Goal: Task Accomplishment & Management: Manage account settings

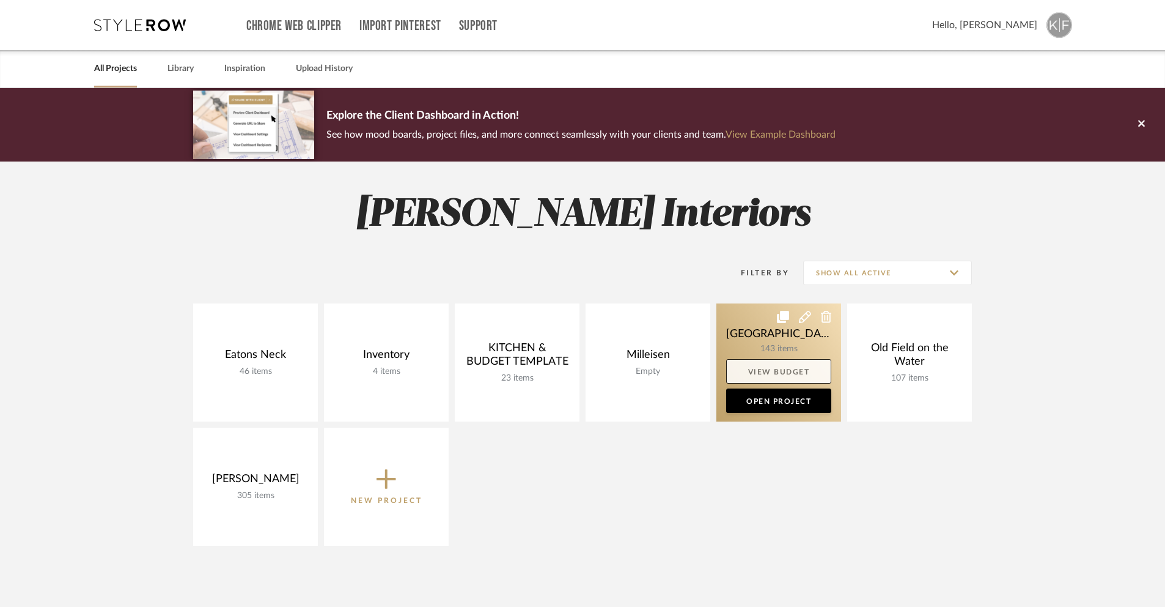
click at [751, 375] on link "View Budget" at bounding box center [778, 371] width 105 height 24
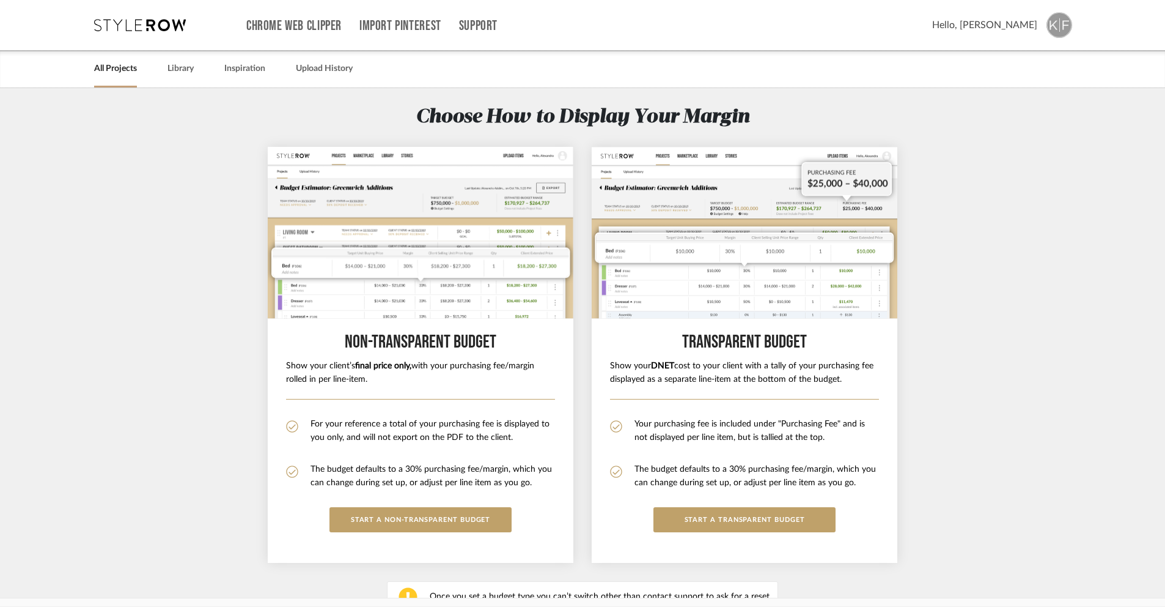
click at [196, 70] on div "All Projects Library Inspiration Upload History" at bounding box center [583, 68] width 1014 height 37
click at [174, 73] on link "Library" at bounding box center [181, 69] width 26 height 17
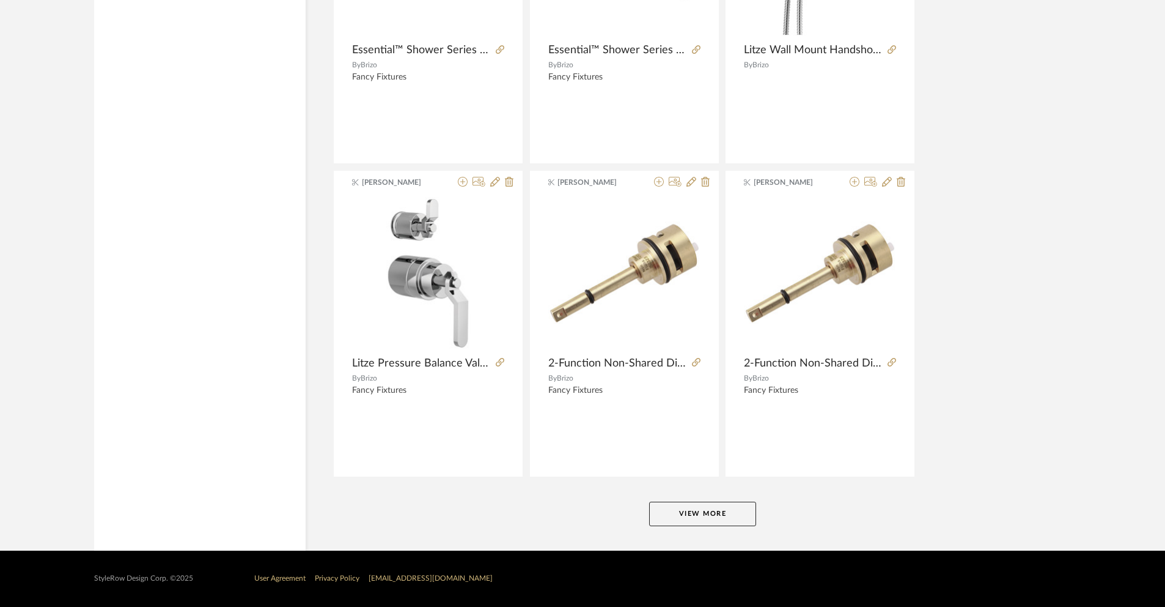
scroll to position [2872, 0]
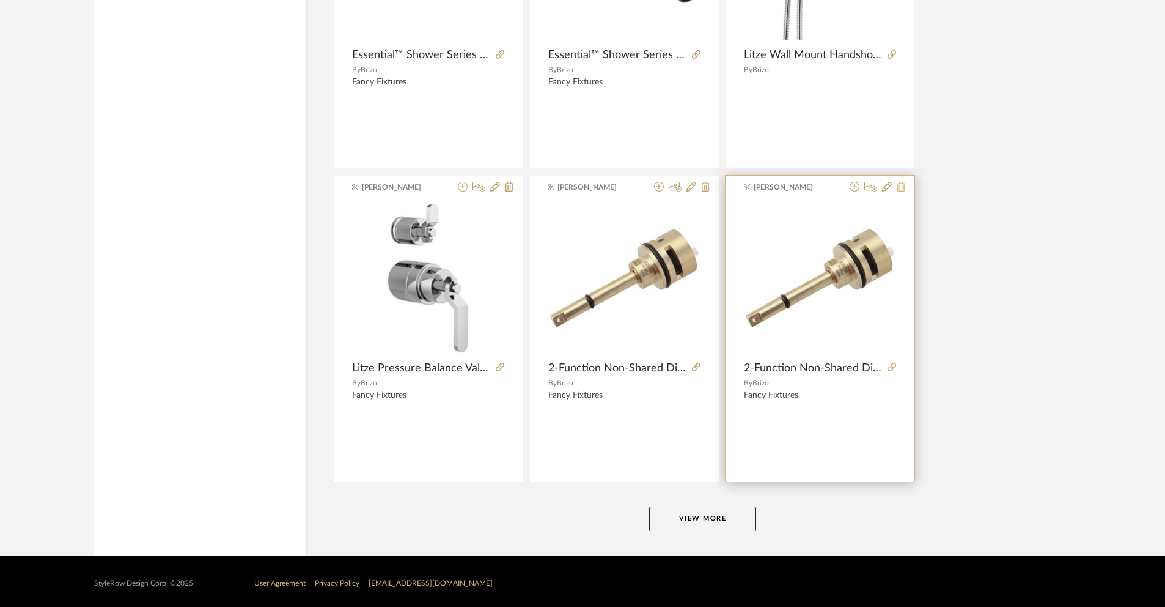
click at [905, 188] on icon at bounding box center [901, 187] width 9 height 10
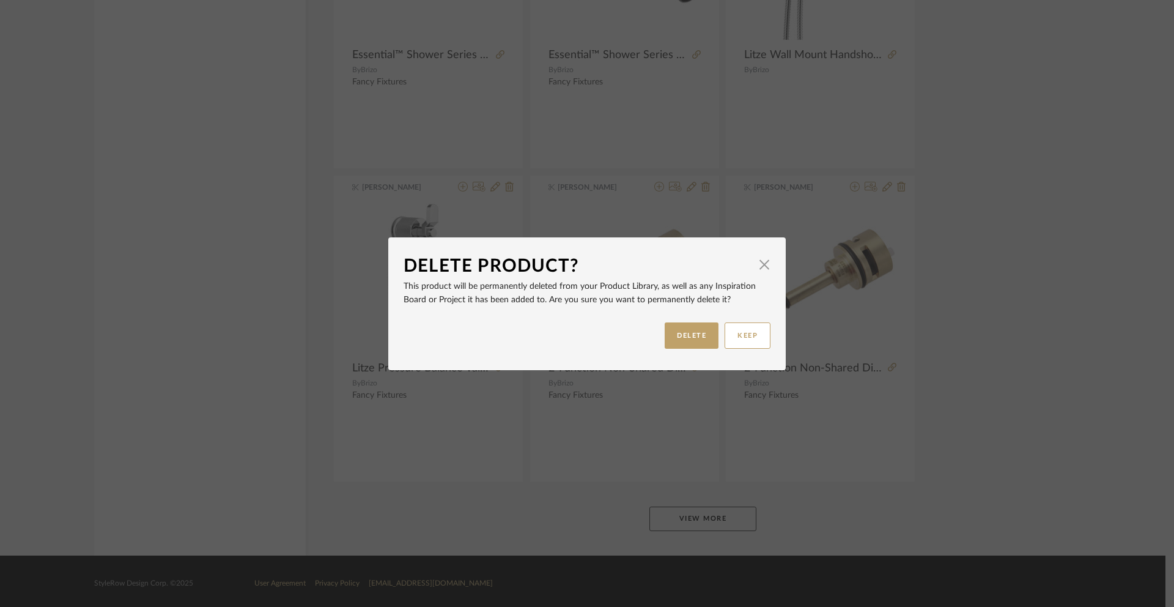
click at [715, 336] on div "KEEP DELETE" at bounding box center [587, 335] width 367 height 39
click at [704, 340] on button "DELETE" at bounding box center [692, 335] width 54 height 26
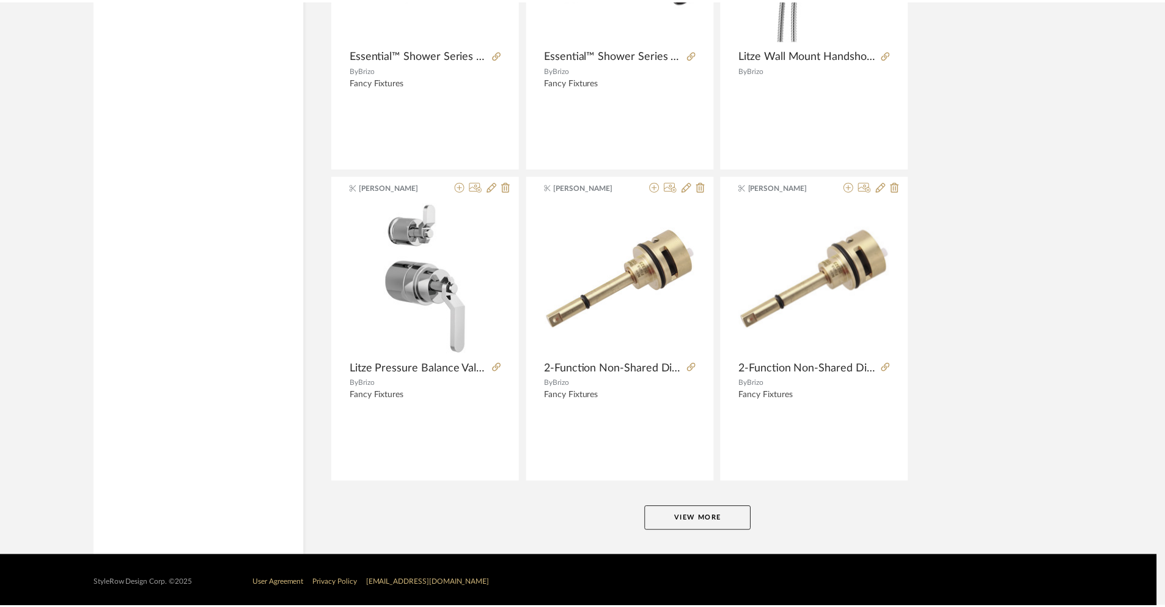
scroll to position [2872, 0]
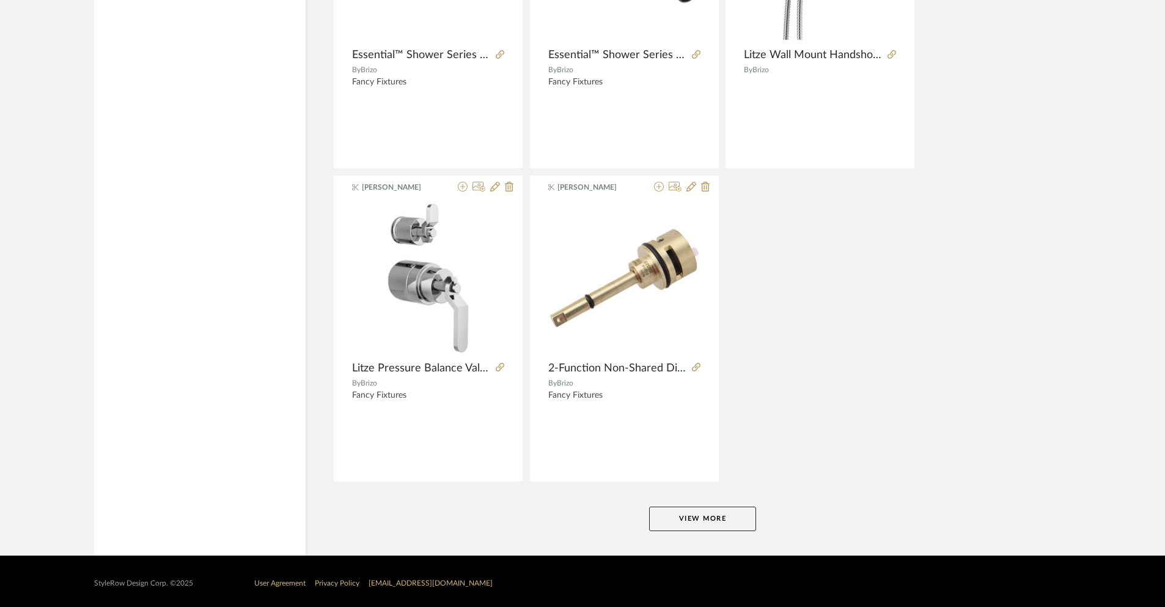
click at [720, 517] on button "View More" at bounding box center [702, 518] width 107 height 24
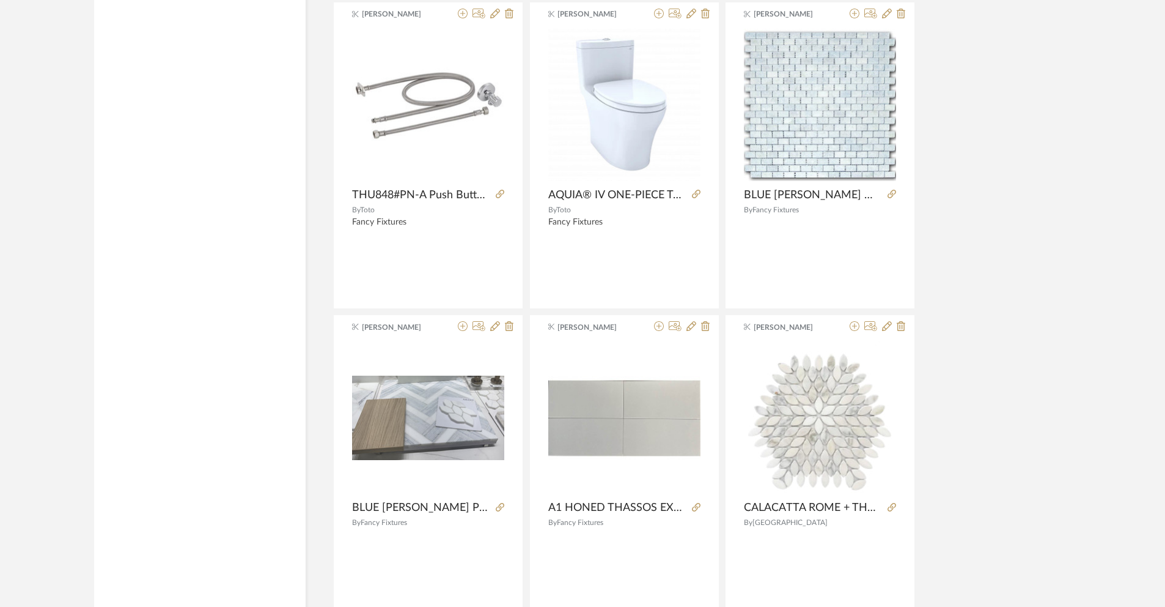
scroll to position [4329, 0]
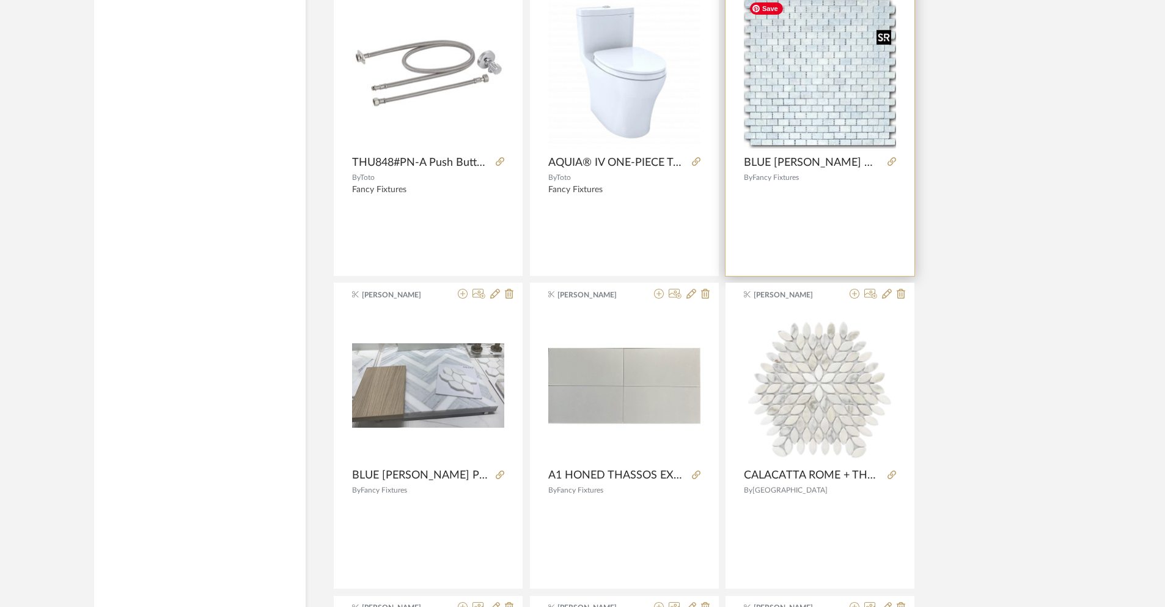
click at [776, 128] on img "0" at bounding box center [820, 72] width 152 height 152
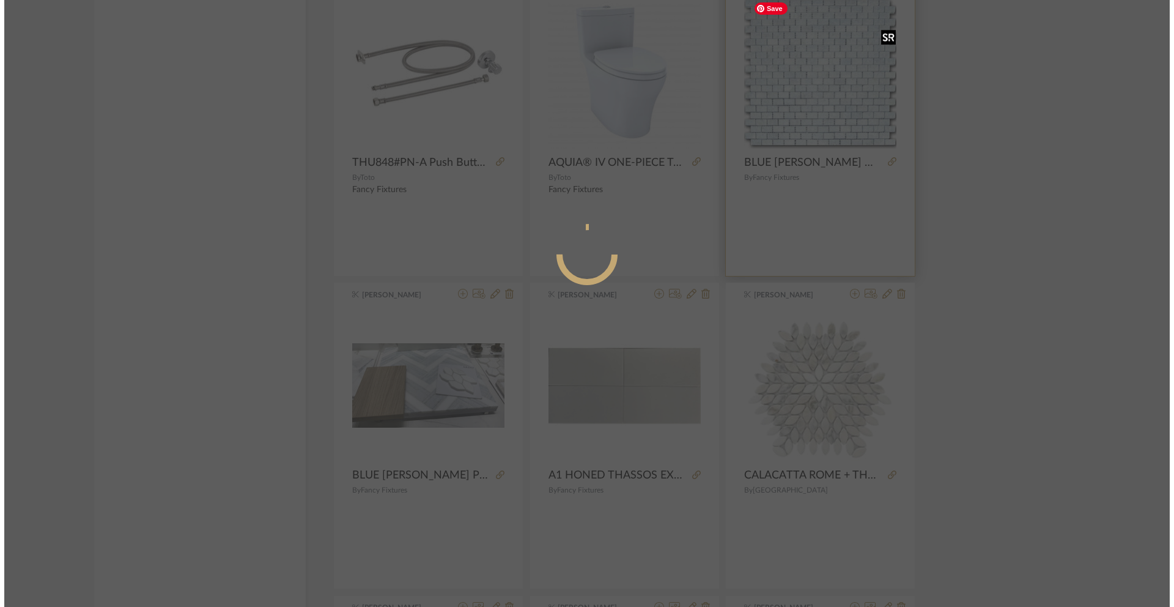
scroll to position [0, 0]
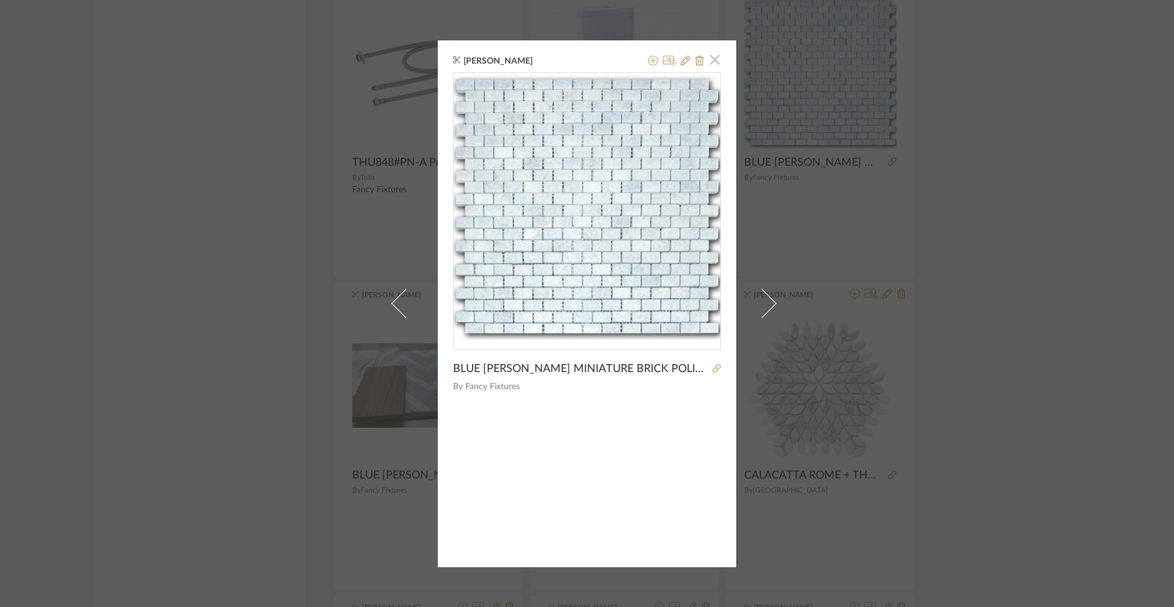
click at [709, 61] on span "button" at bounding box center [715, 60] width 24 height 24
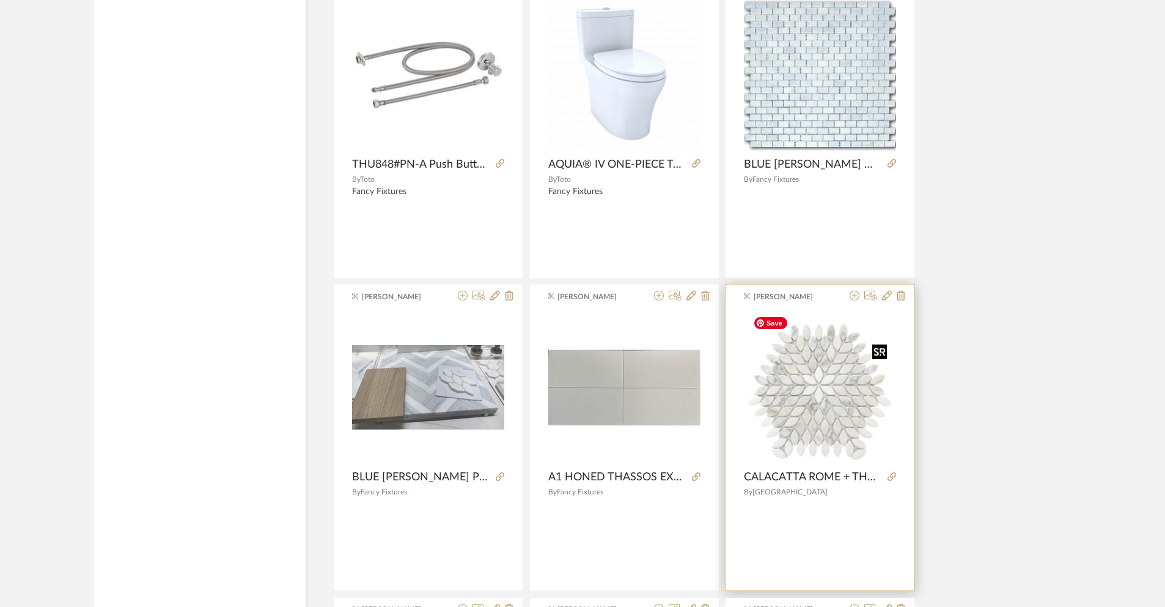
scroll to position [4328, 0]
click at [809, 408] on img "0" at bounding box center [820, 385] width 144 height 153
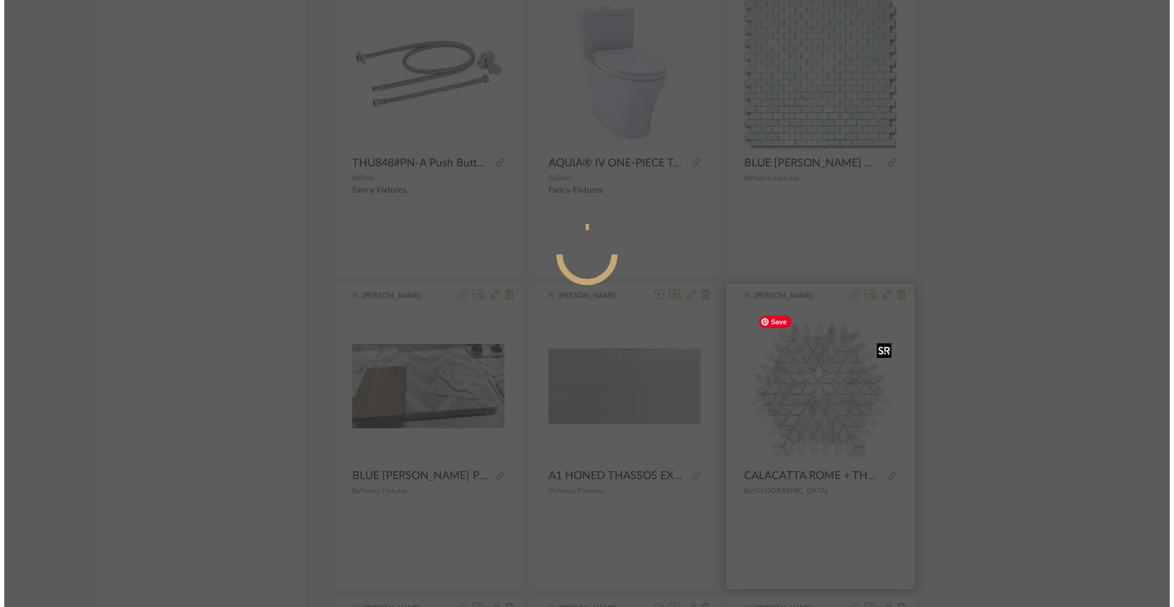
scroll to position [0, 0]
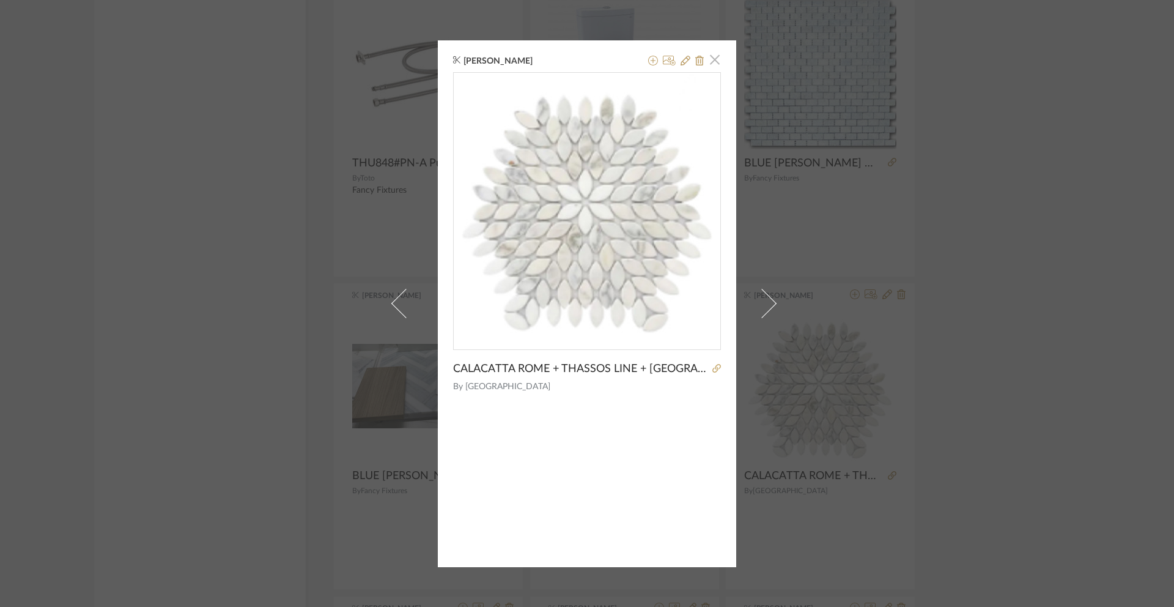
click at [712, 69] on span "button" at bounding box center [715, 60] width 24 height 24
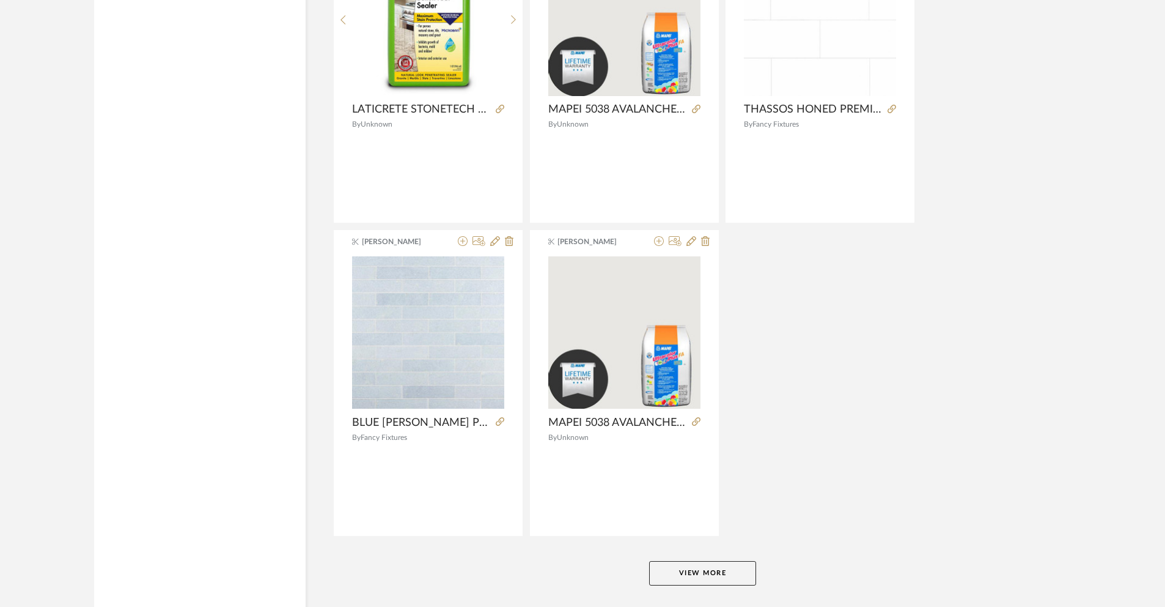
scroll to position [6005, 0]
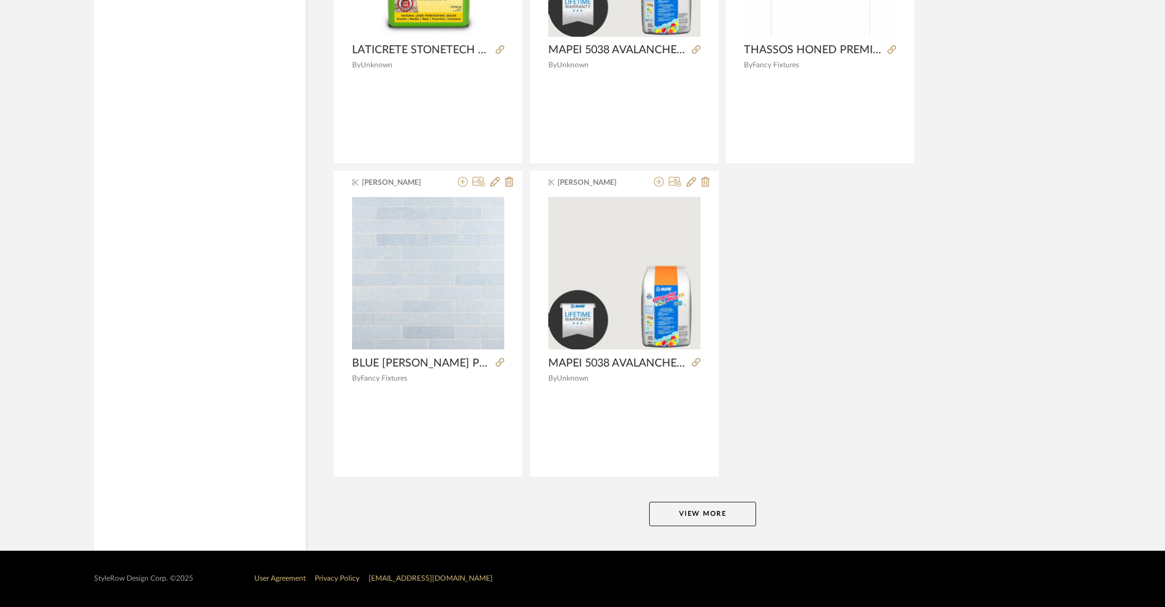
click at [729, 506] on button "View More" at bounding box center [702, 513] width 107 height 24
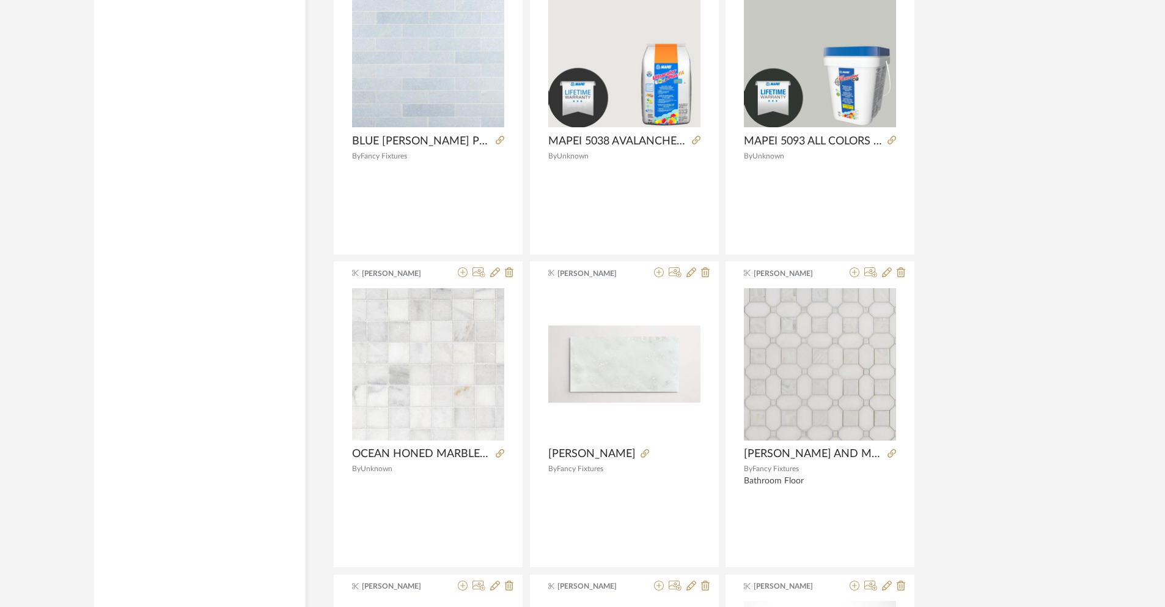
scroll to position [6341, 0]
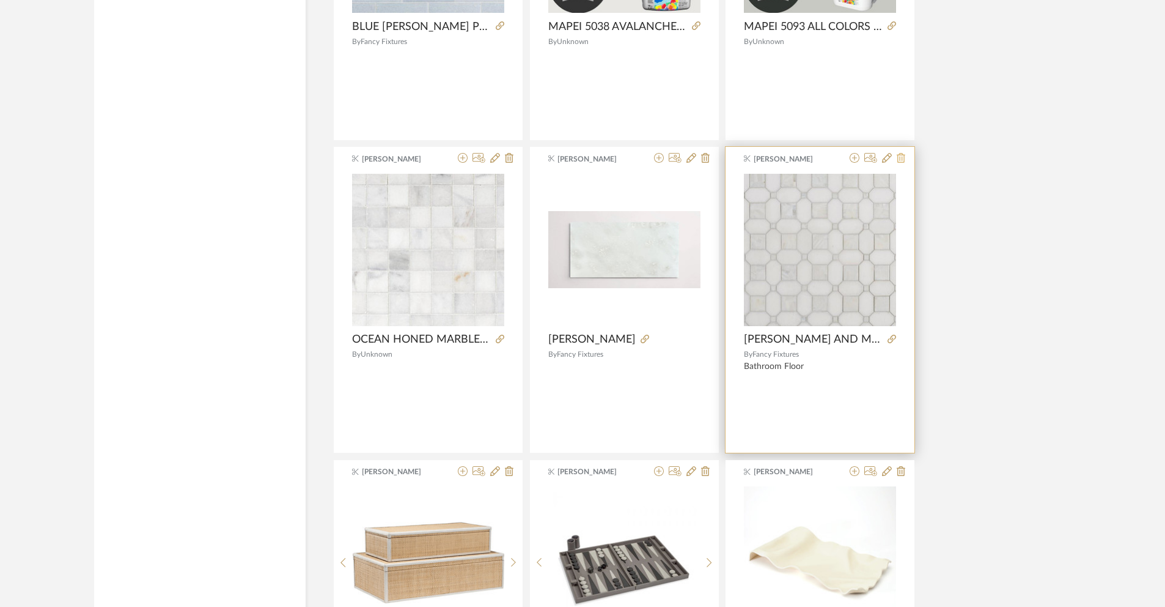
click at [902, 159] on icon at bounding box center [901, 158] width 9 height 10
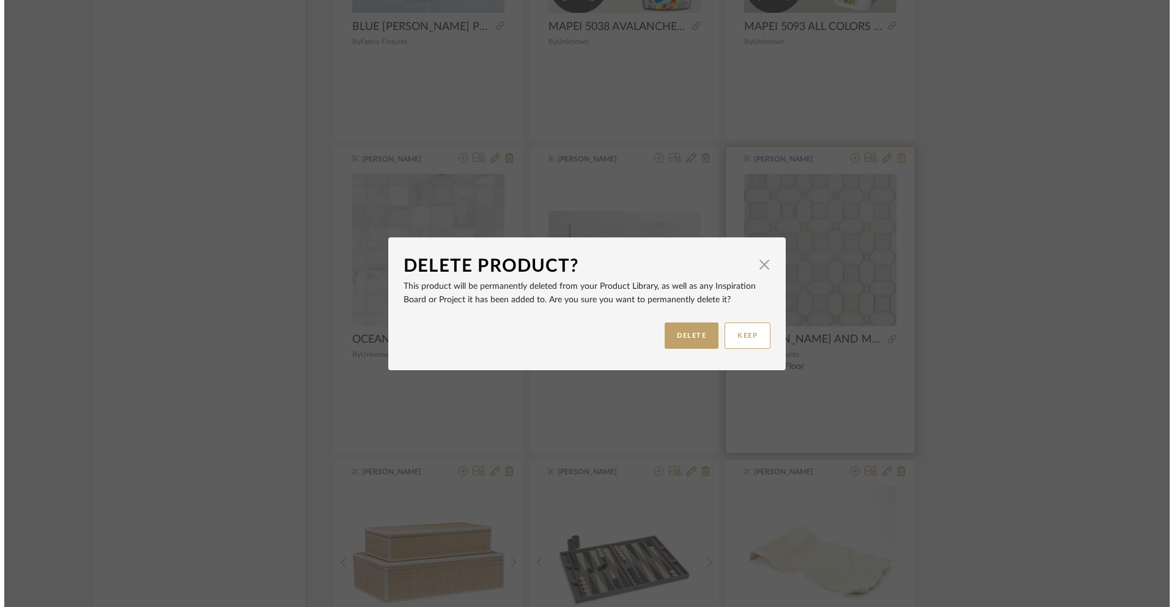
scroll to position [0, 0]
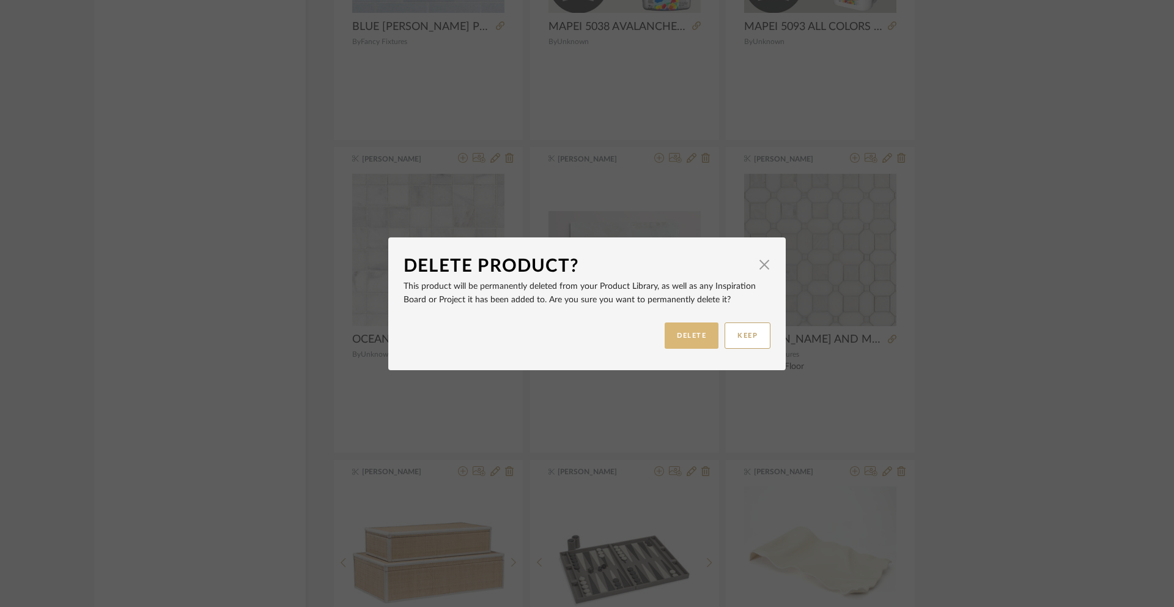
click at [705, 336] on button "DELETE" at bounding box center [692, 335] width 54 height 26
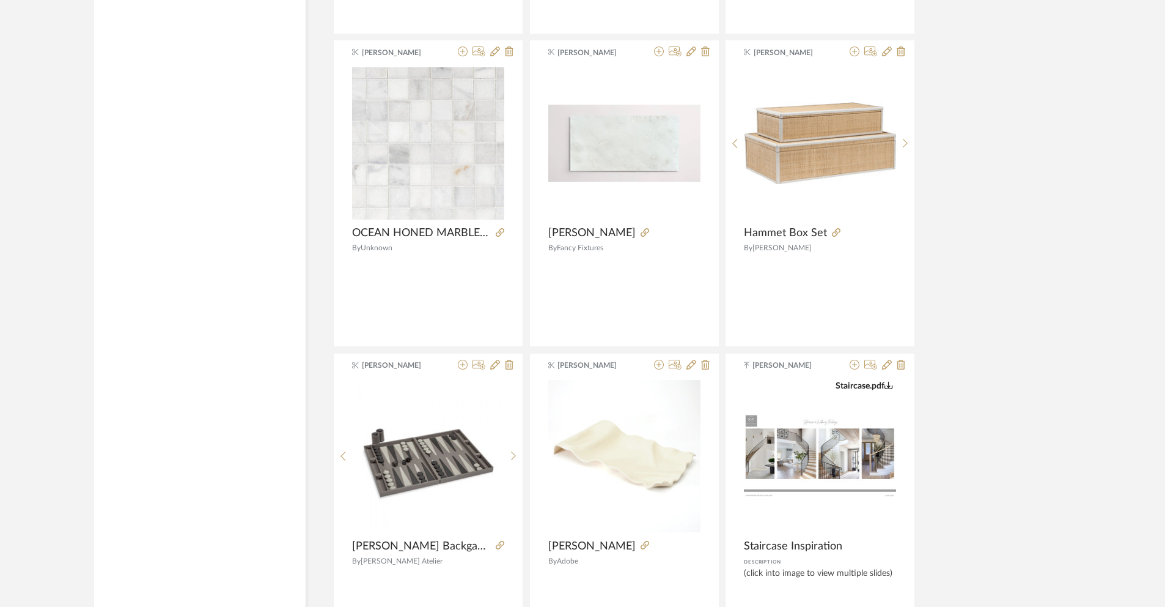
scroll to position [6551, 0]
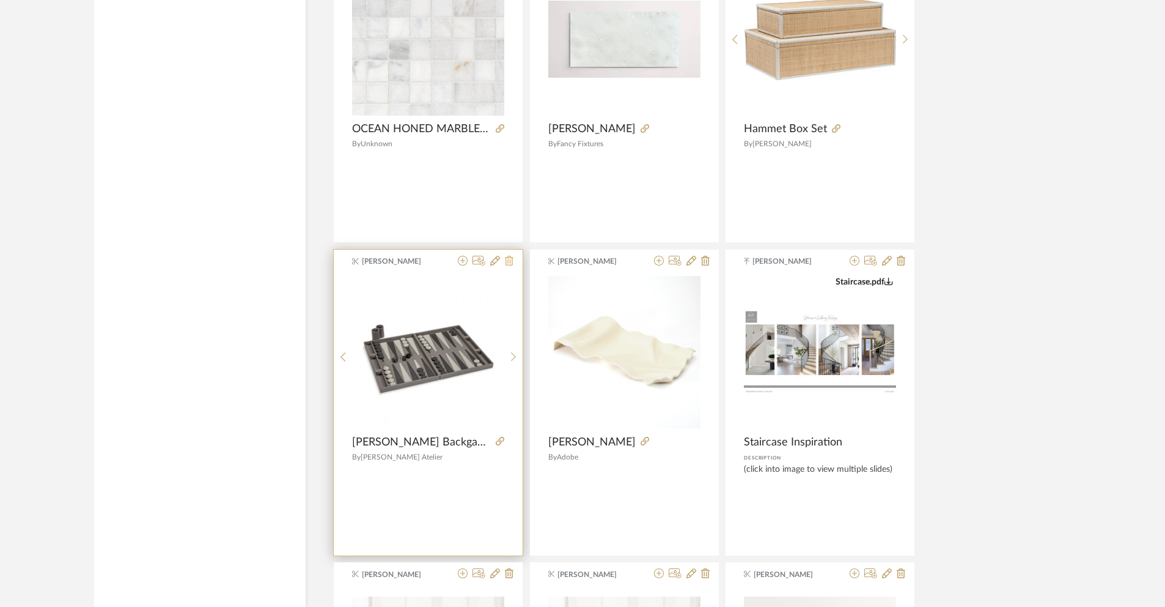
click at [512, 264] on icon at bounding box center [509, 261] width 9 height 10
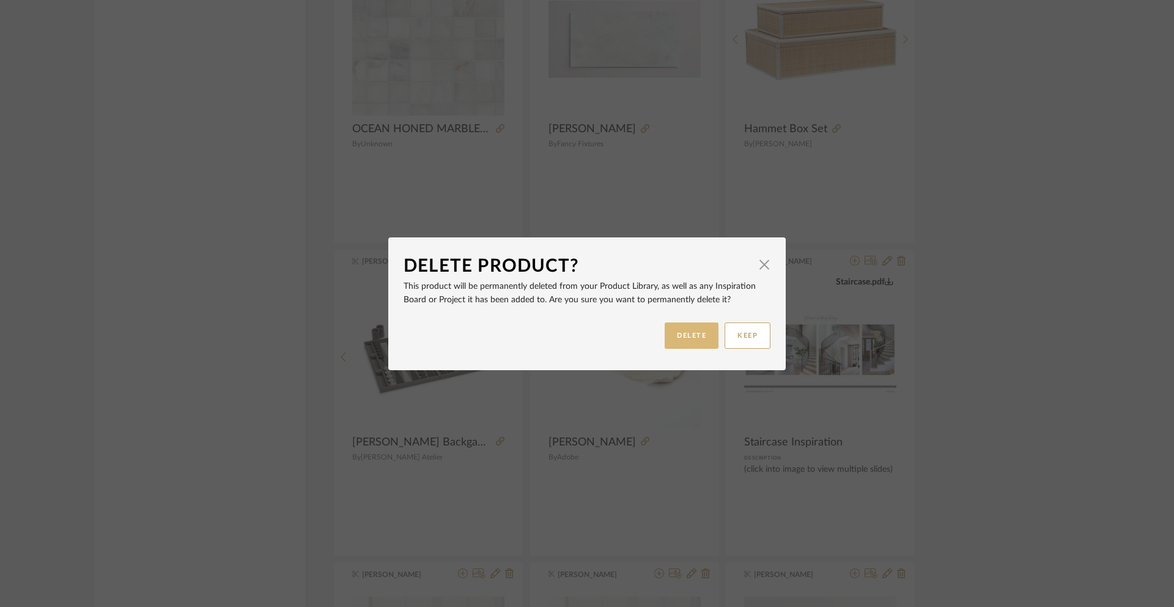
click at [677, 333] on button "DELETE" at bounding box center [692, 335] width 54 height 26
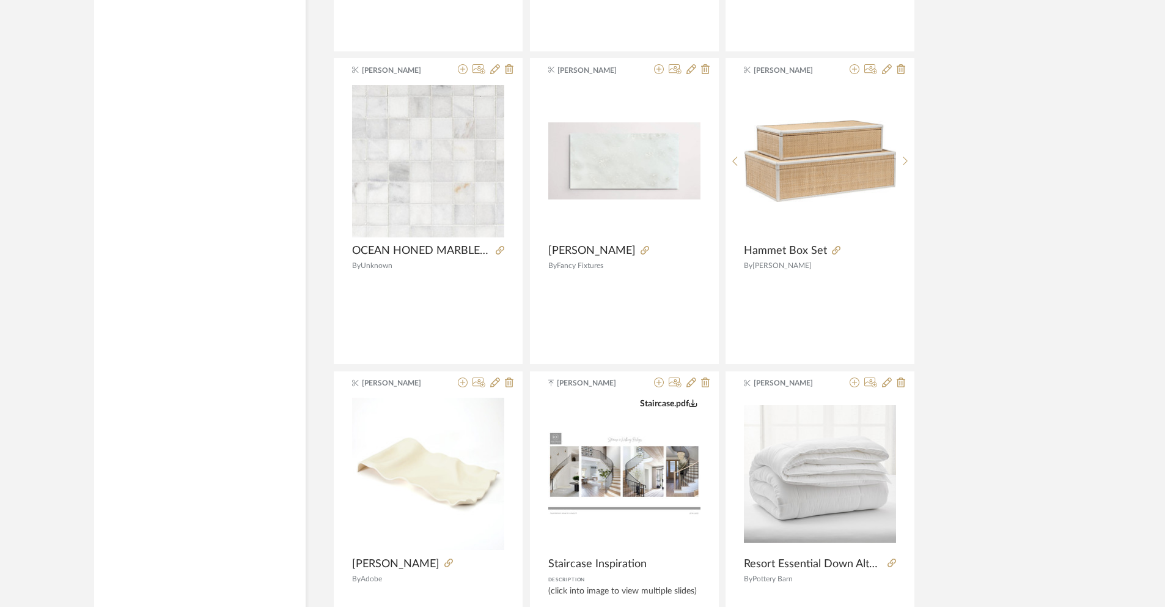
scroll to position [6337, 0]
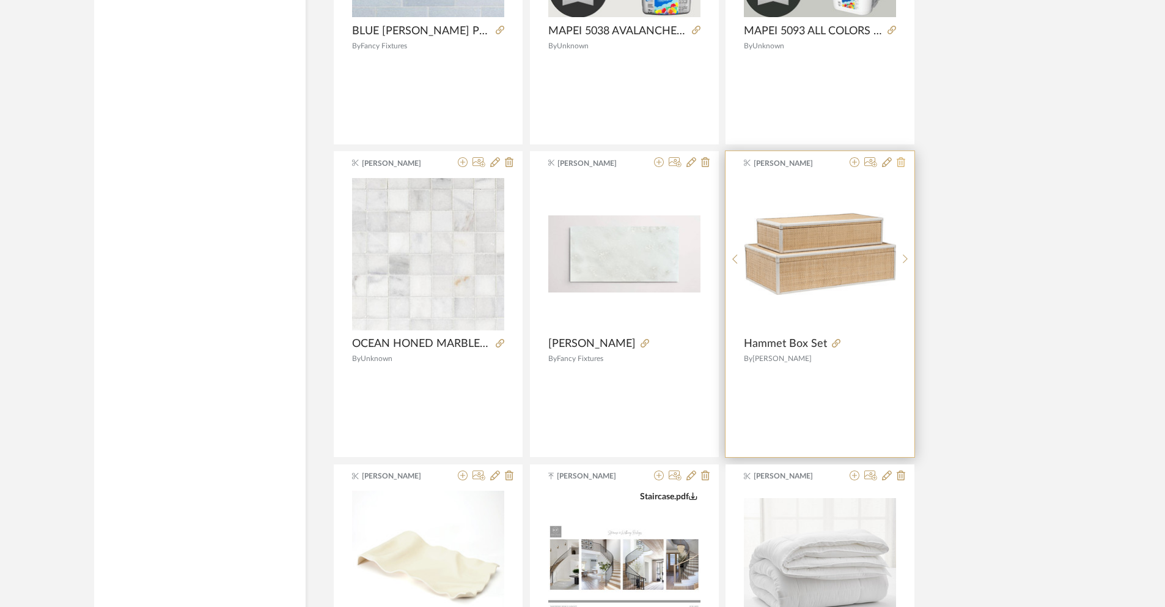
click at [901, 166] on icon at bounding box center [901, 162] width 9 height 10
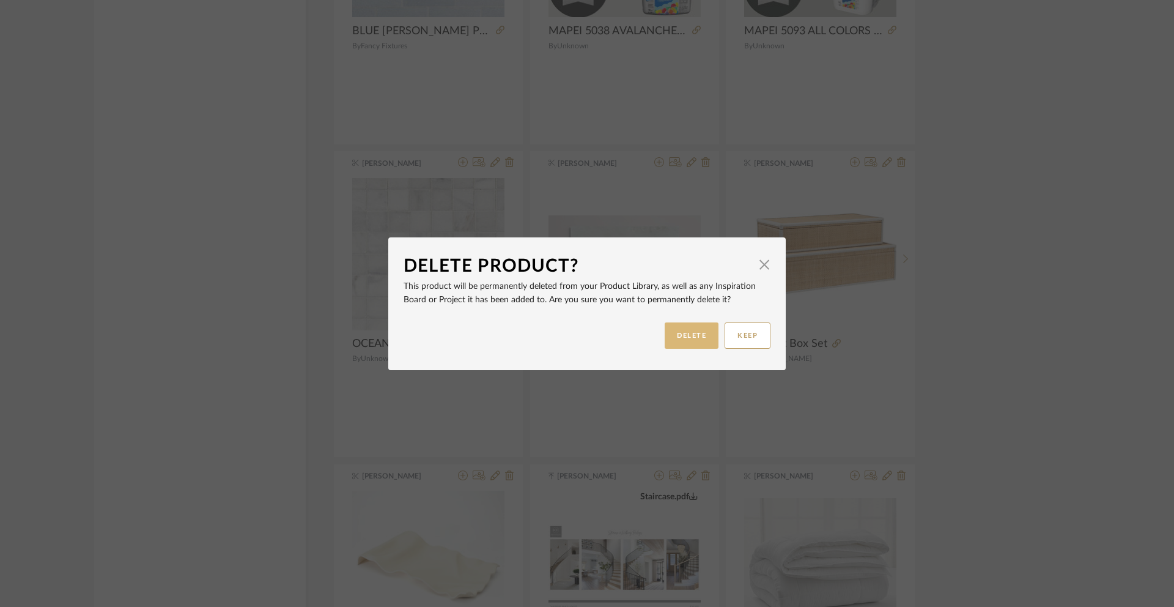
click at [699, 325] on button "DELETE" at bounding box center [692, 335] width 54 height 26
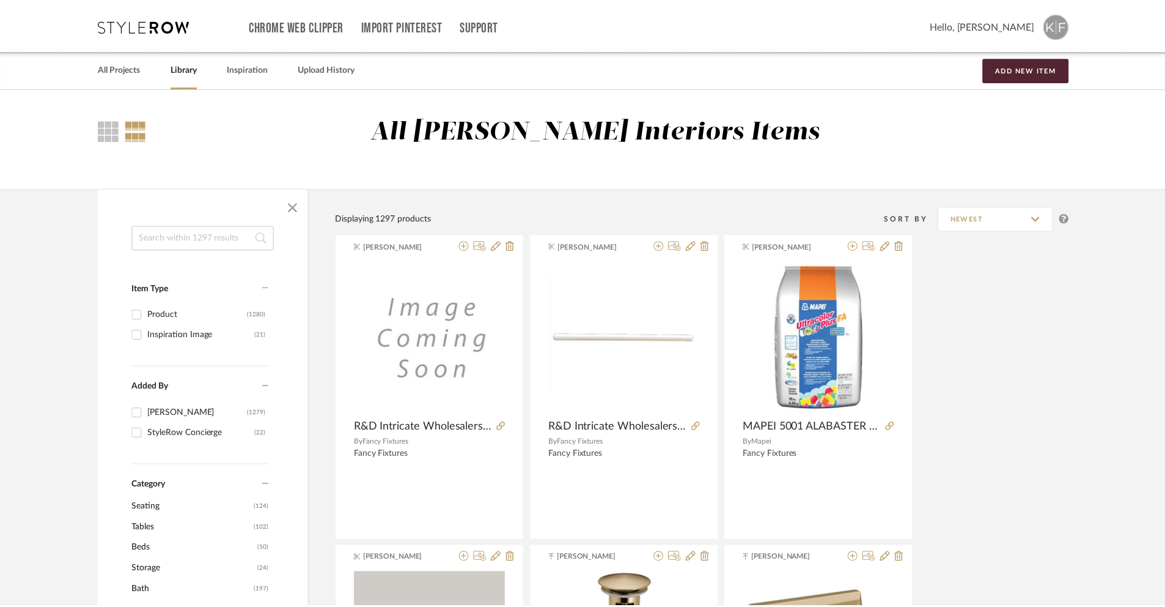
scroll to position [6337, 0]
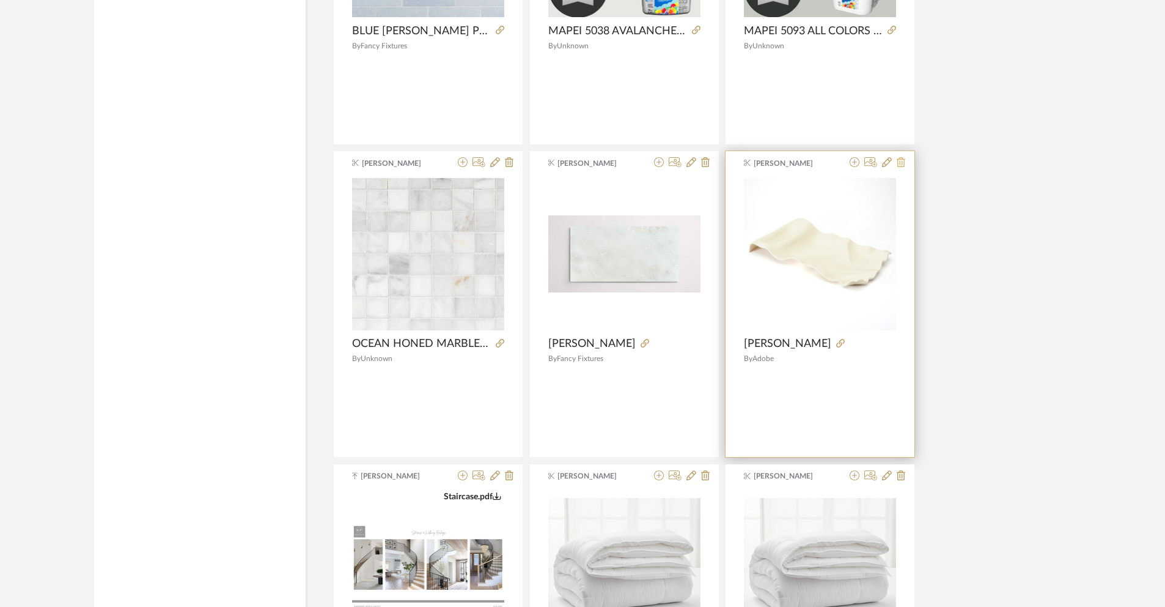
click at [901, 165] on icon at bounding box center [901, 162] width 9 height 10
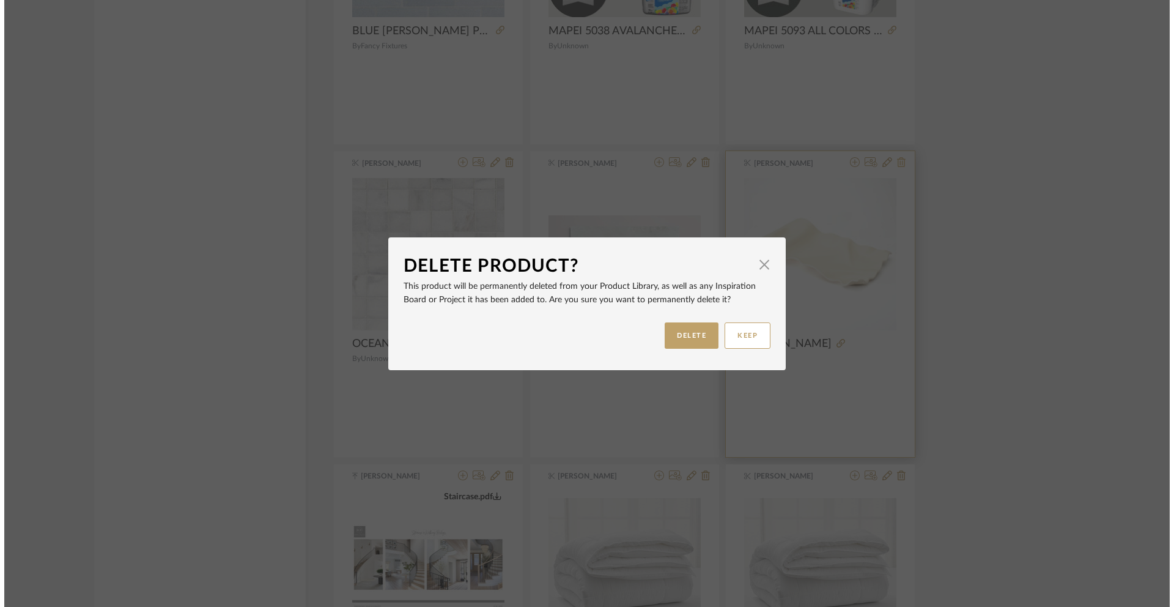
scroll to position [0, 0]
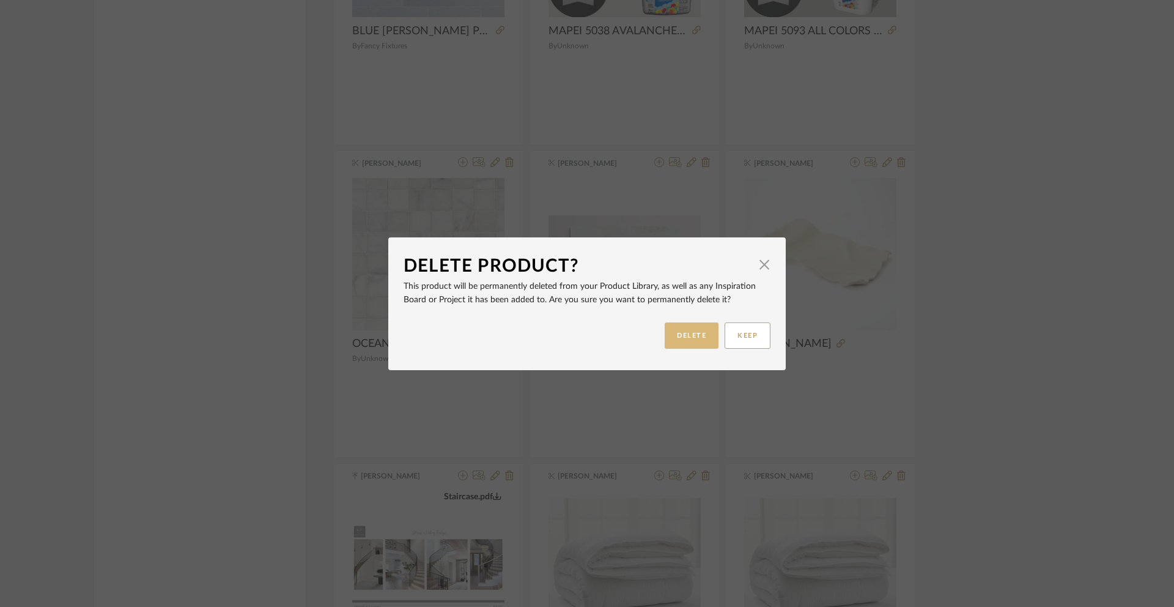
click at [703, 339] on button "DELETE" at bounding box center [692, 335] width 54 height 26
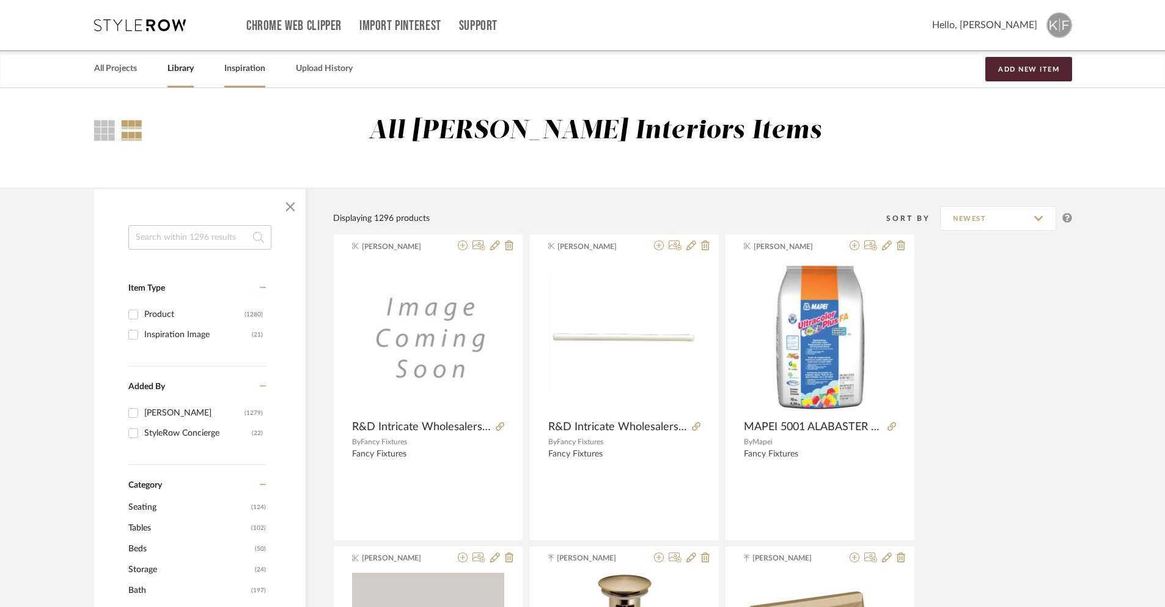
click at [254, 70] on link "Inspiration" at bounding box center [244, 69] width 41 height 17
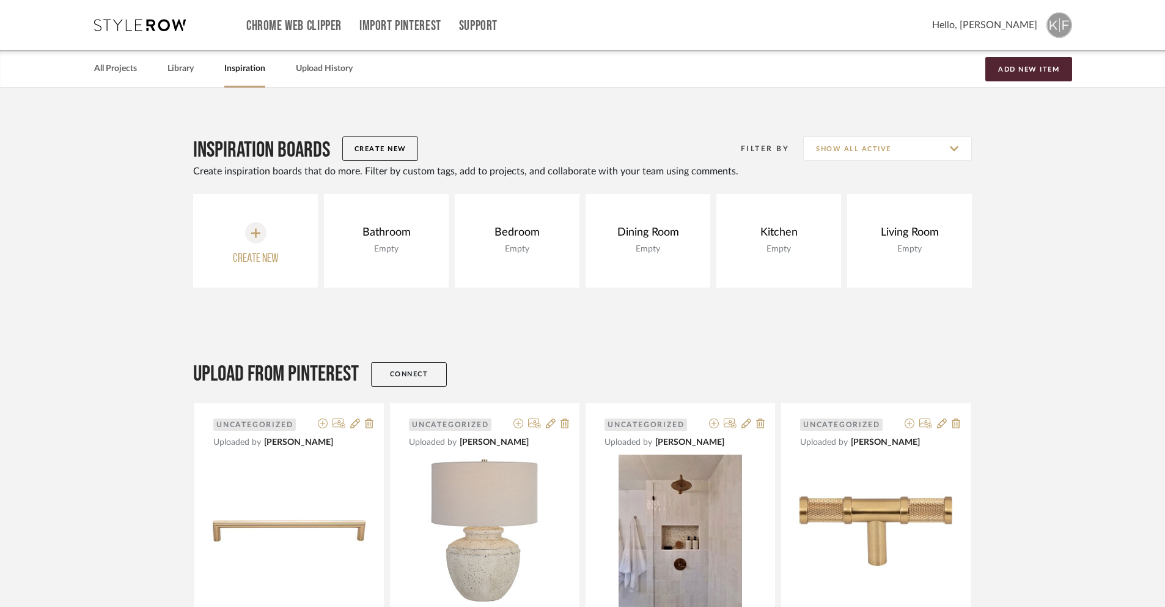
click at [364, 70] on div "All Projects Library Inspiration Upload History Add New Item" at bounding box center [583, 68] width 1014 height 37
click at [334, 74] on link "Upload History" at bounding box center [324, 69] width 57 height 17
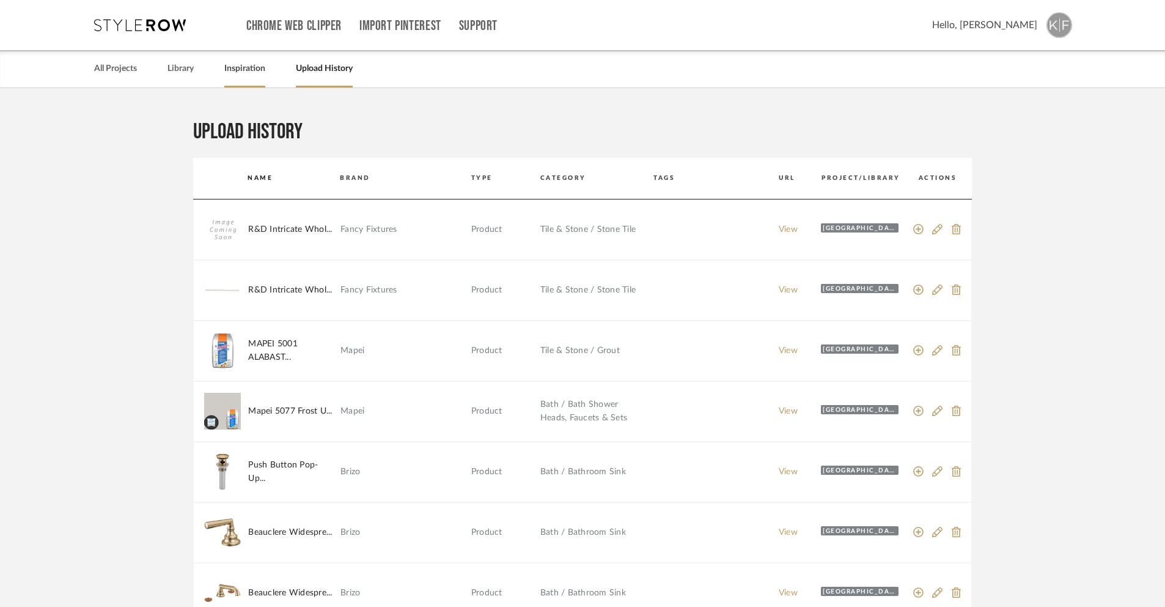
click at [241, 71] on link "Inspiration" at bounding box center [244, 69] width 41 height 17
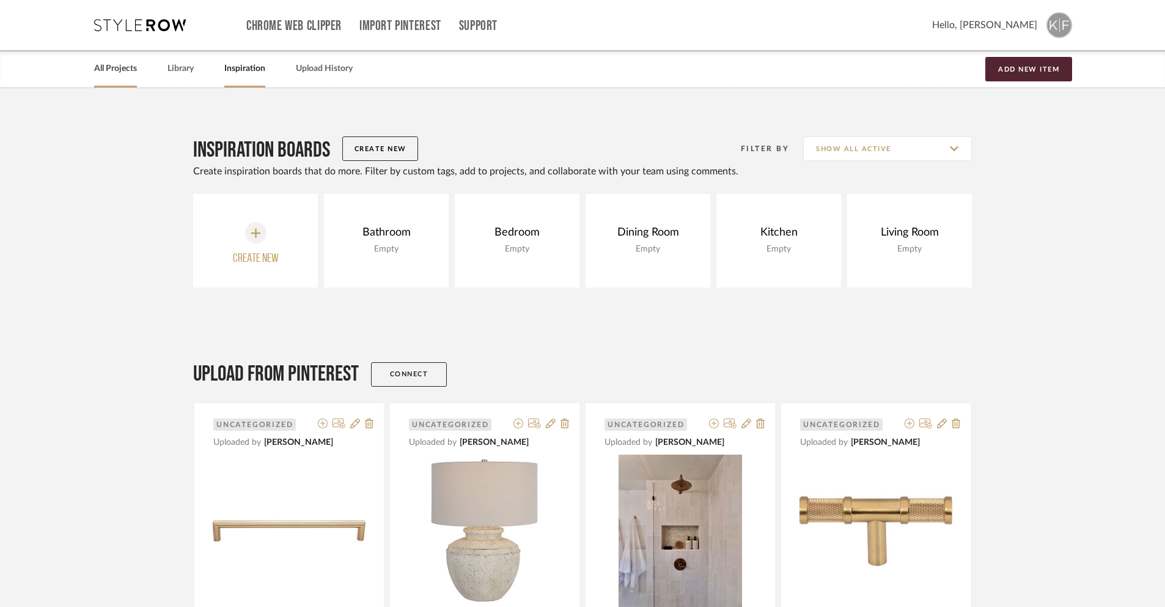
click at [122, 70] on link "All Projects" at bounding box center [115, 69] width 43 height 17
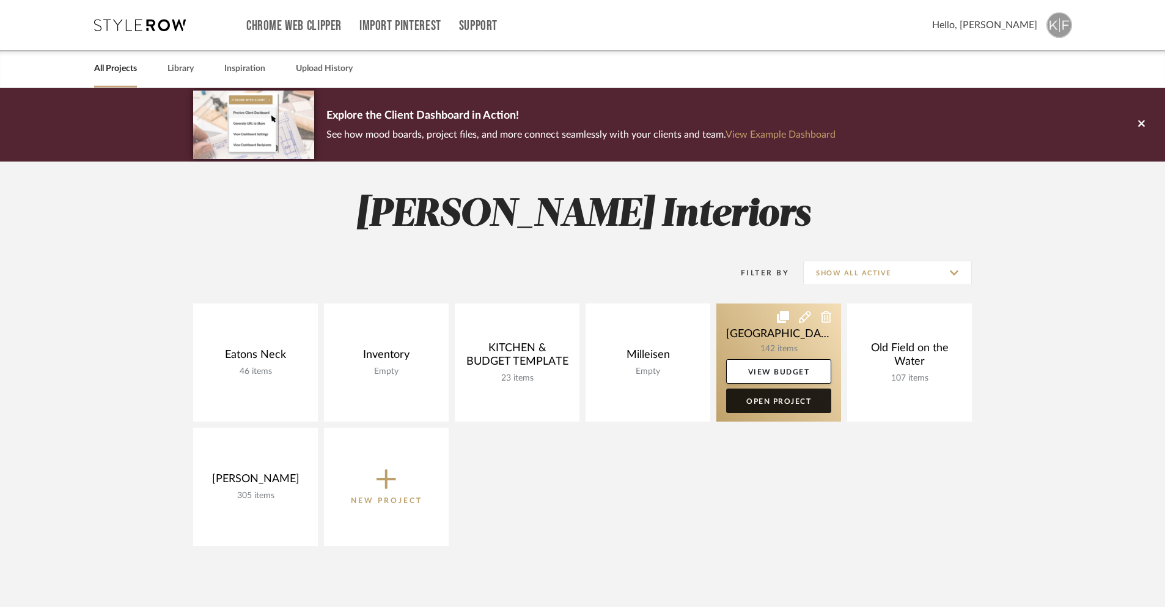
click at [754, 408] on link "Open Project" at bounding box center [778, 400] width 105 height 24
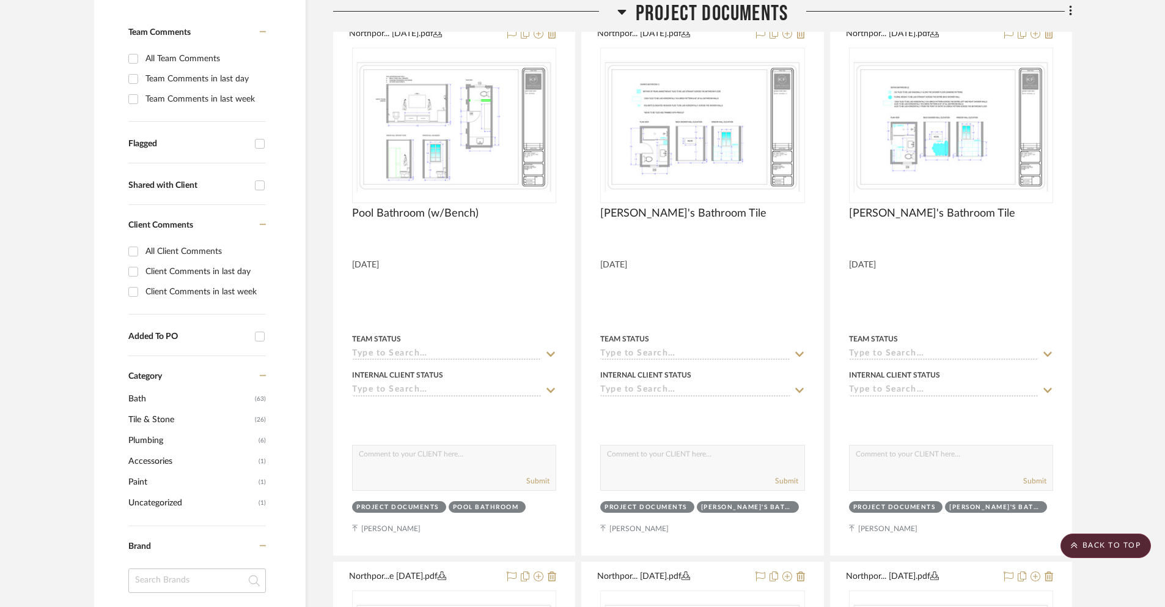
scroll to position [241, 0]
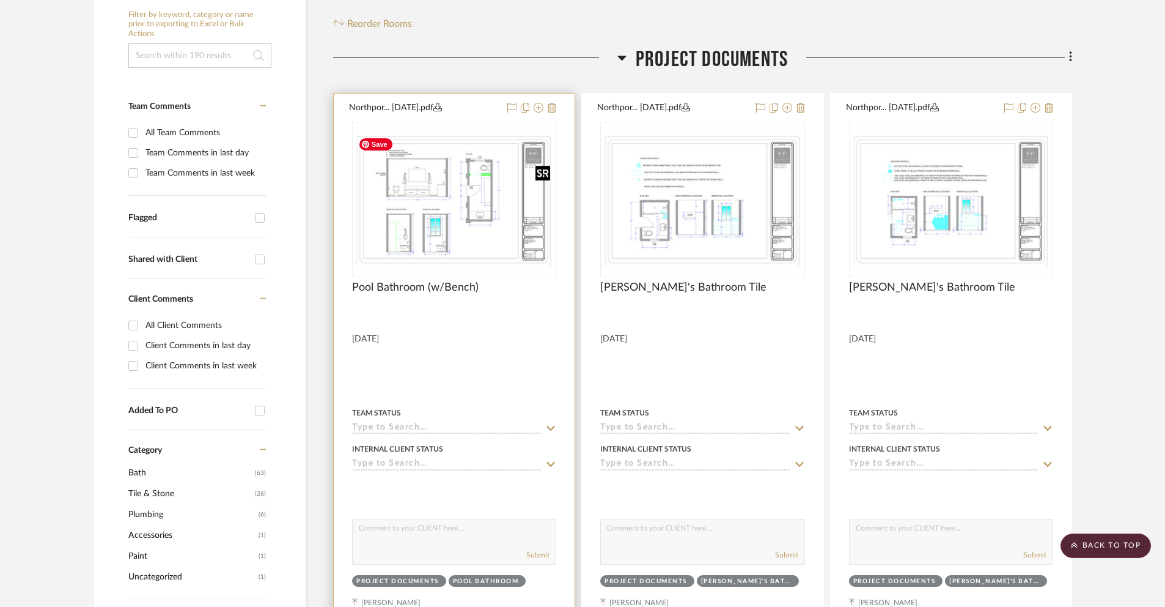
click at [437, 227] on img "0" at bounding box center [454, 199] width 202 height 135
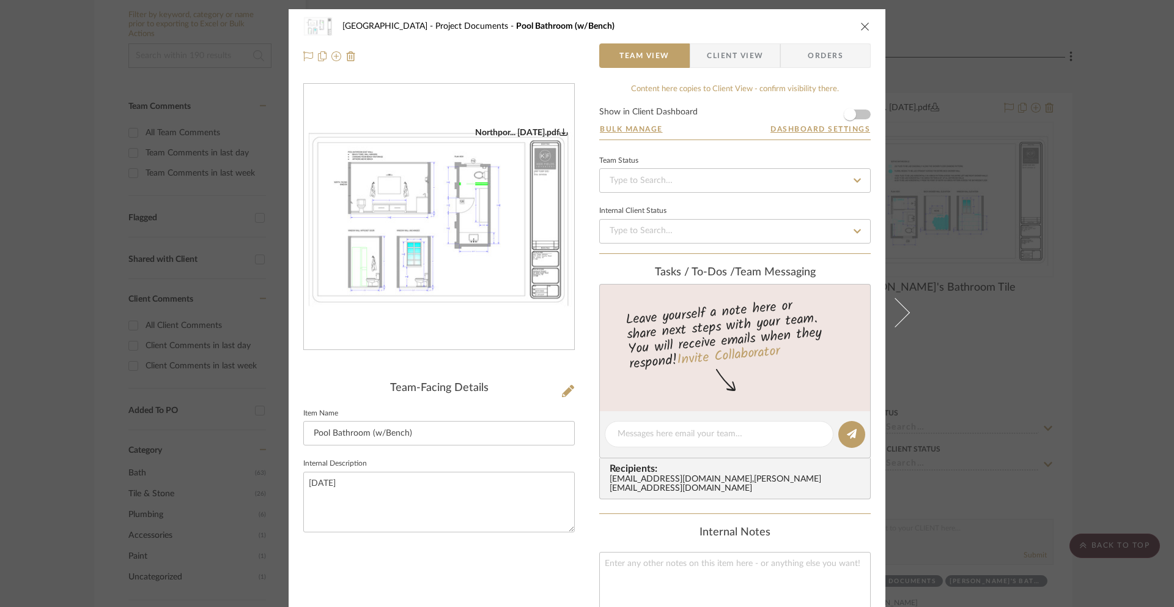
click at [498, 295] on img "0" at bounding box center [439, 217] width 270 height 180
click at [866, 30] on button "close" at bounding box center [865, 26] width 11 height 11
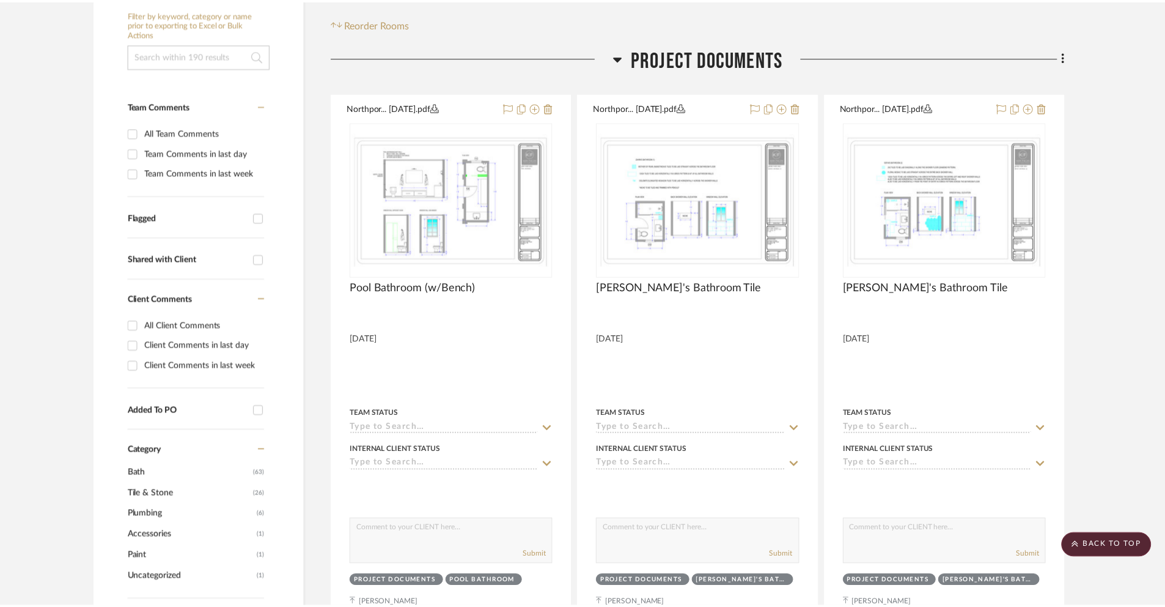
scroll to position [241, 0]
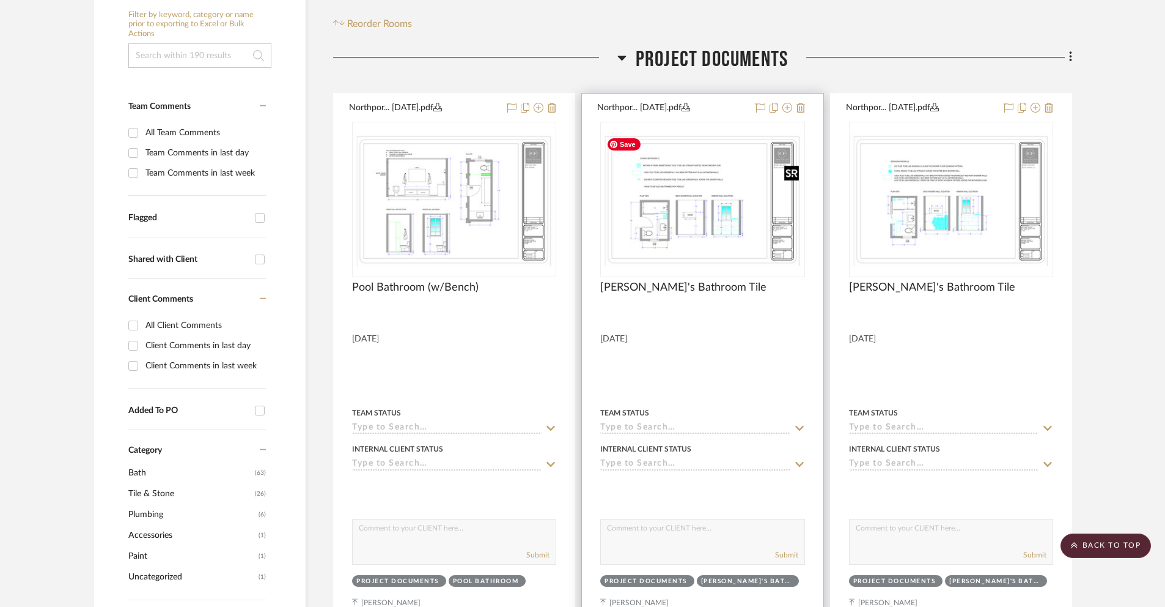
click at [754, 215] on img "0" at bounding box center [703, 199] width 202 height 135
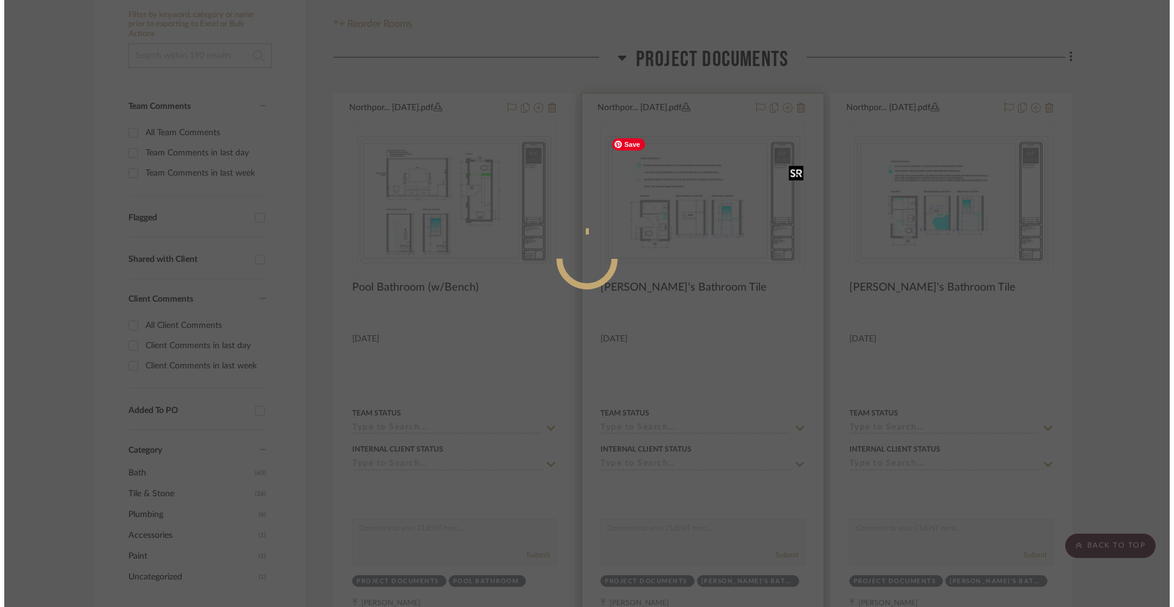
scroll to position [0, 0]
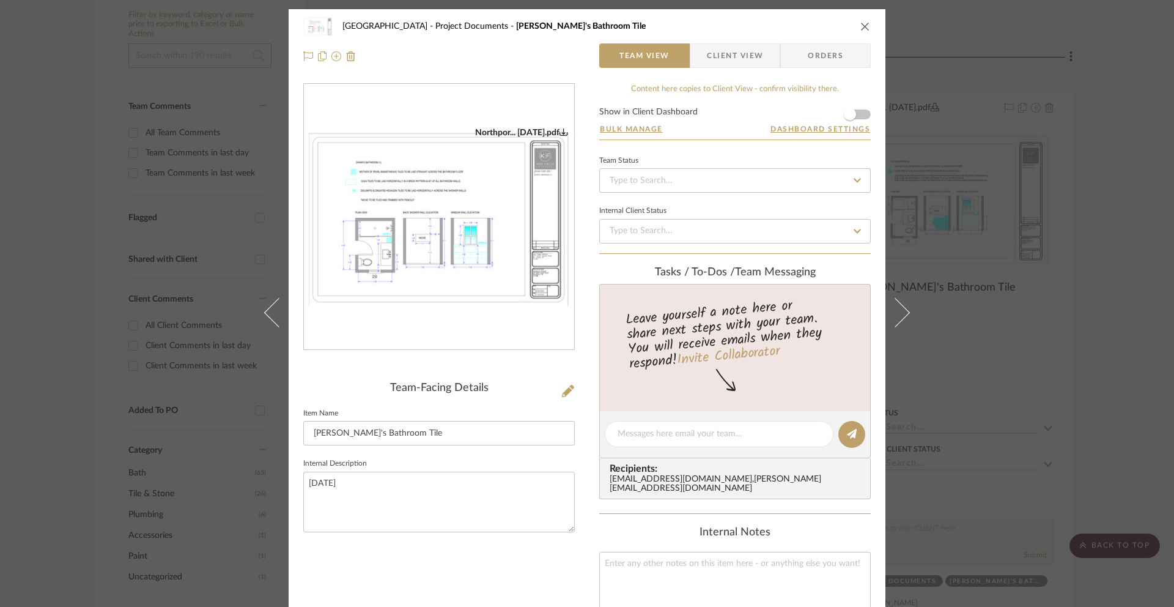
click at [475, 210] on img "0" at bounding box center [439, 217] width 270 height 180
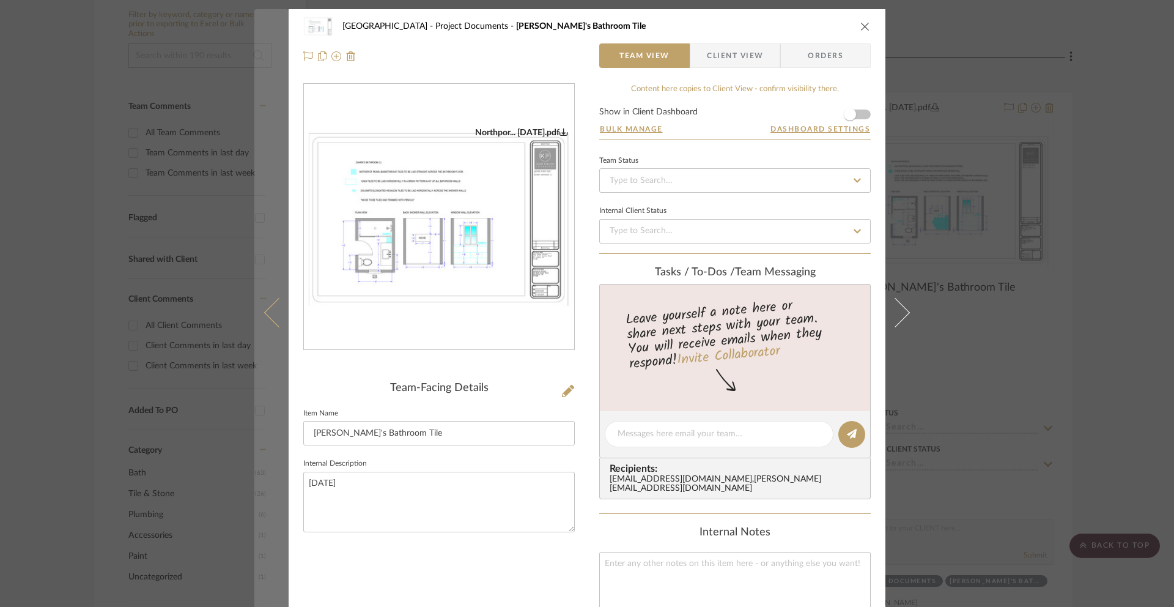
click at [266, 325] on button at bounding box center [271, 312] width 34 height 607
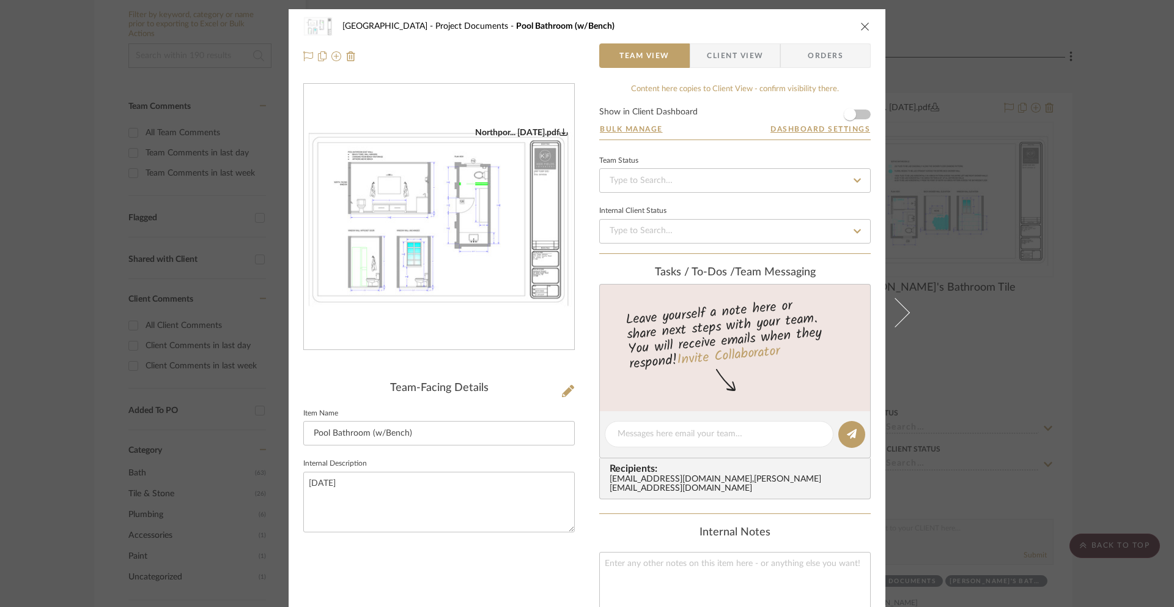
click at [863, 30] on icon "close" at bounding box center [865, 26] width 10 height 10
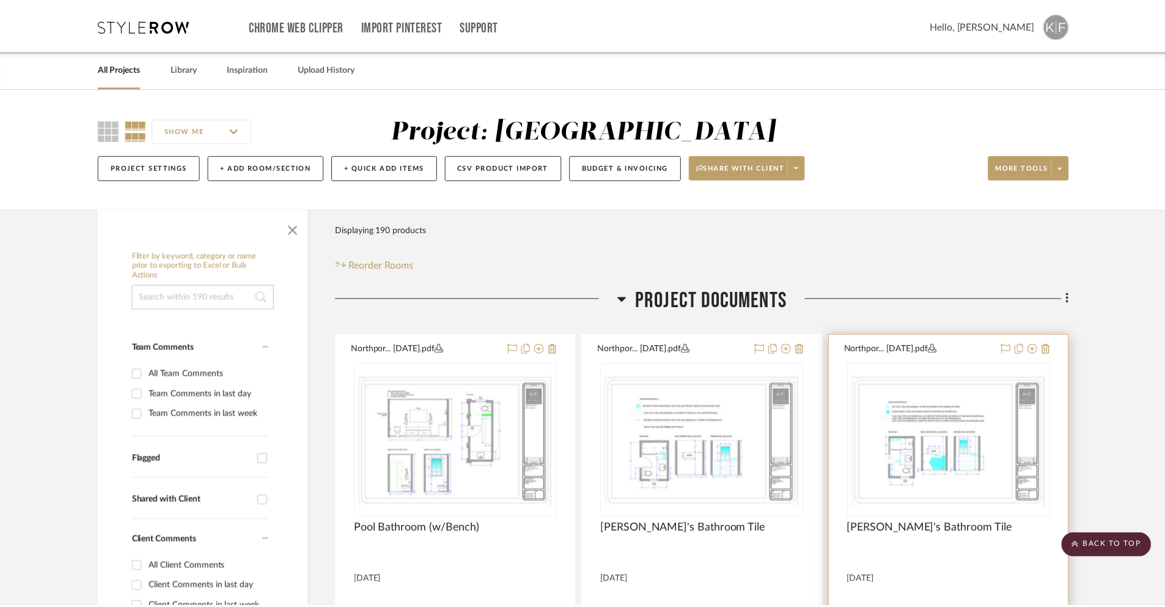
scroll to position [241, 0]
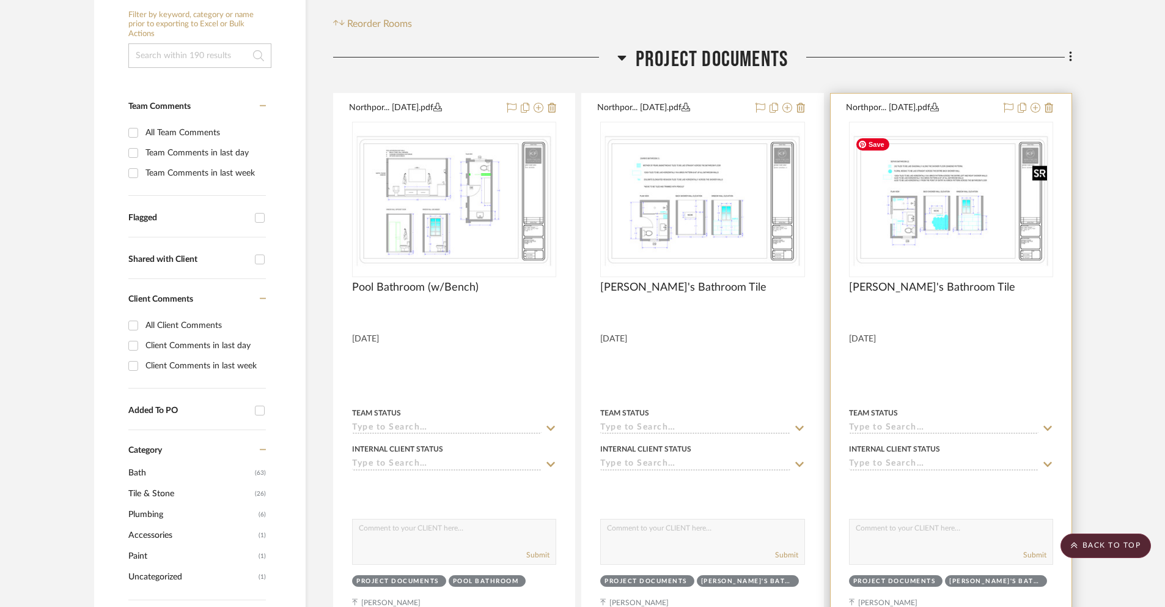
click at [995, 235] on img "0" at bounding box center [951, 199] width 202 height 135
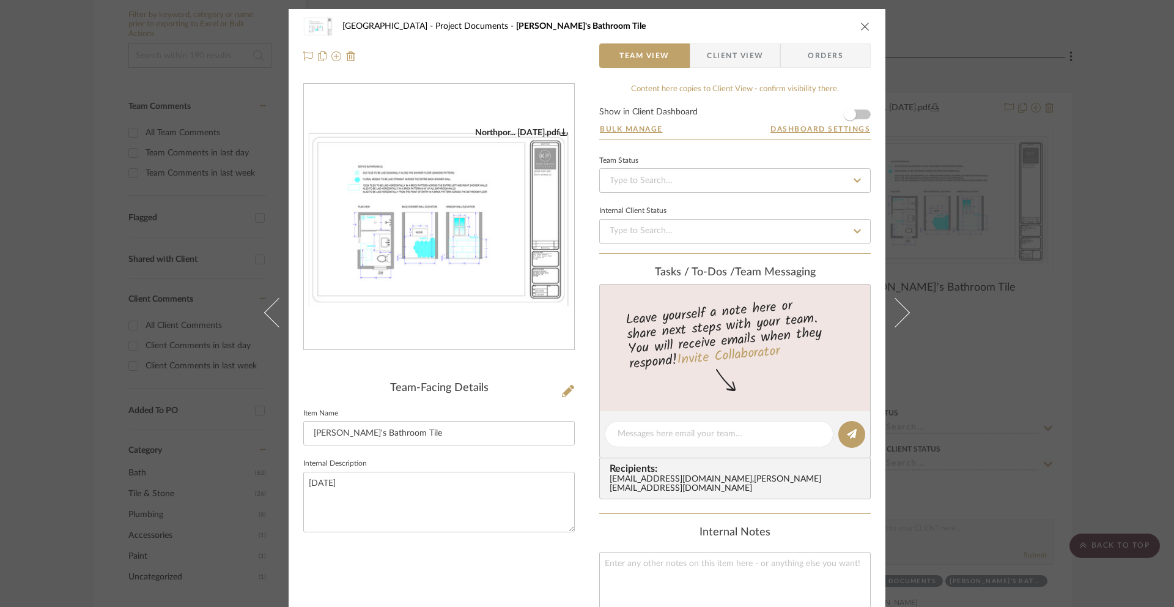
click at [470, 289] on img "0" at bounding box center [439, 217] width 270 height 180
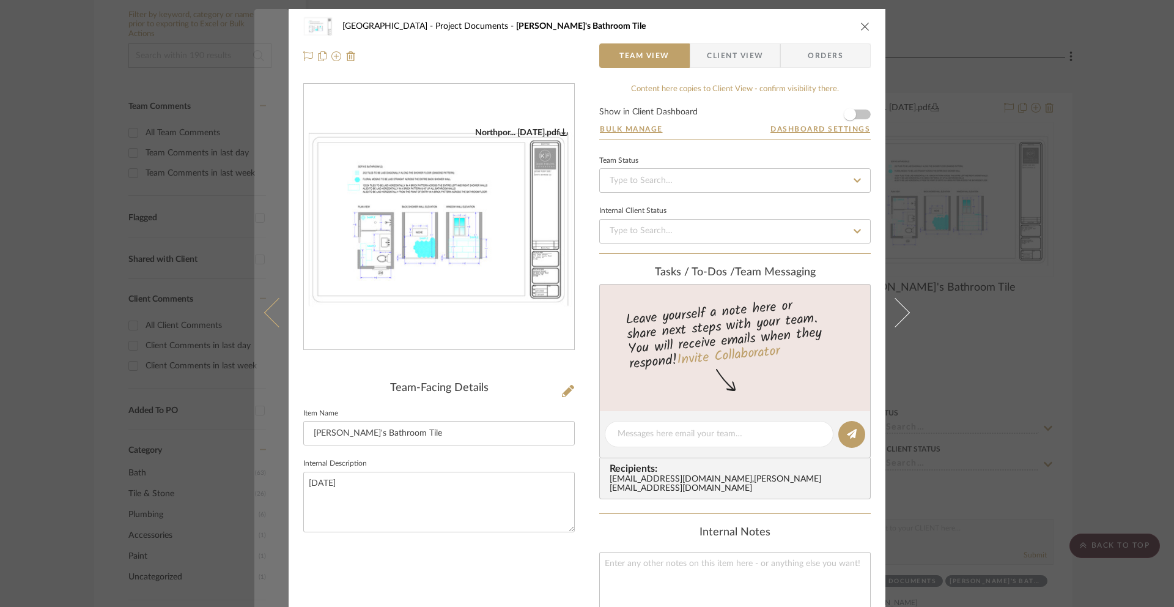
click at [257, 309] on button at bounding box center [271, 312] width 34 height 607
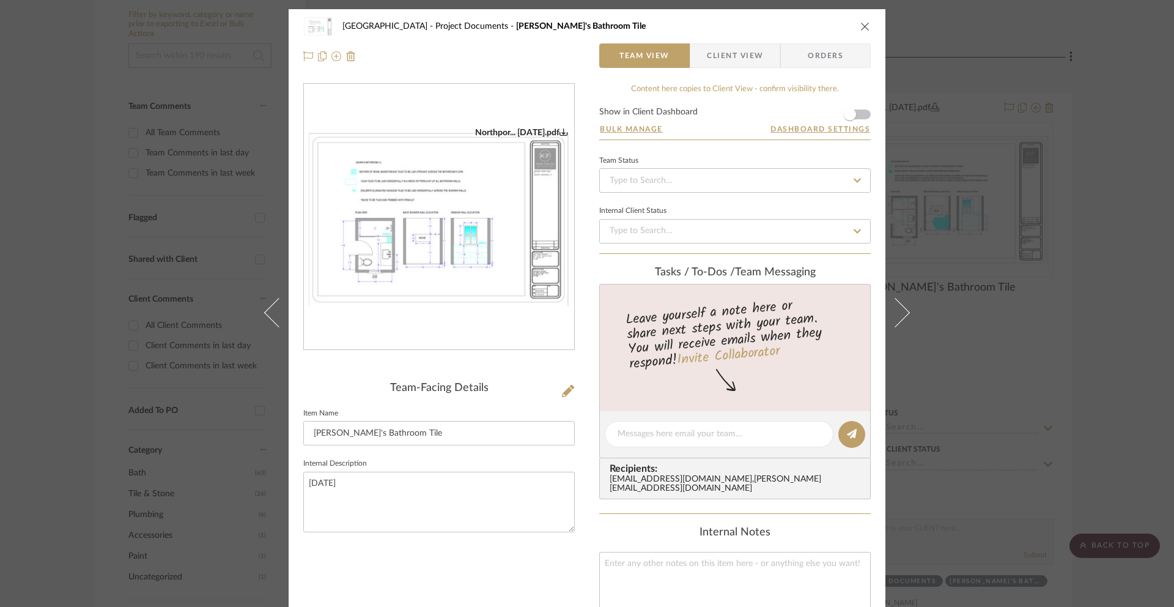
click at [864, 24] on icon "close" at bounding box center [865, 26] width 10 height 10
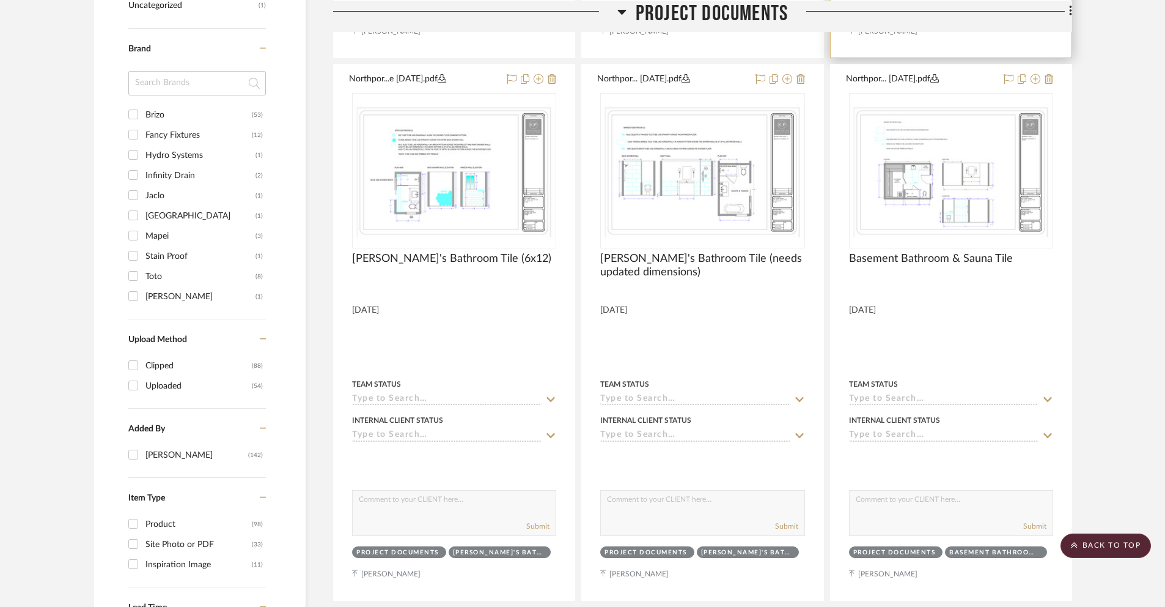
scroll to position [815, 0]
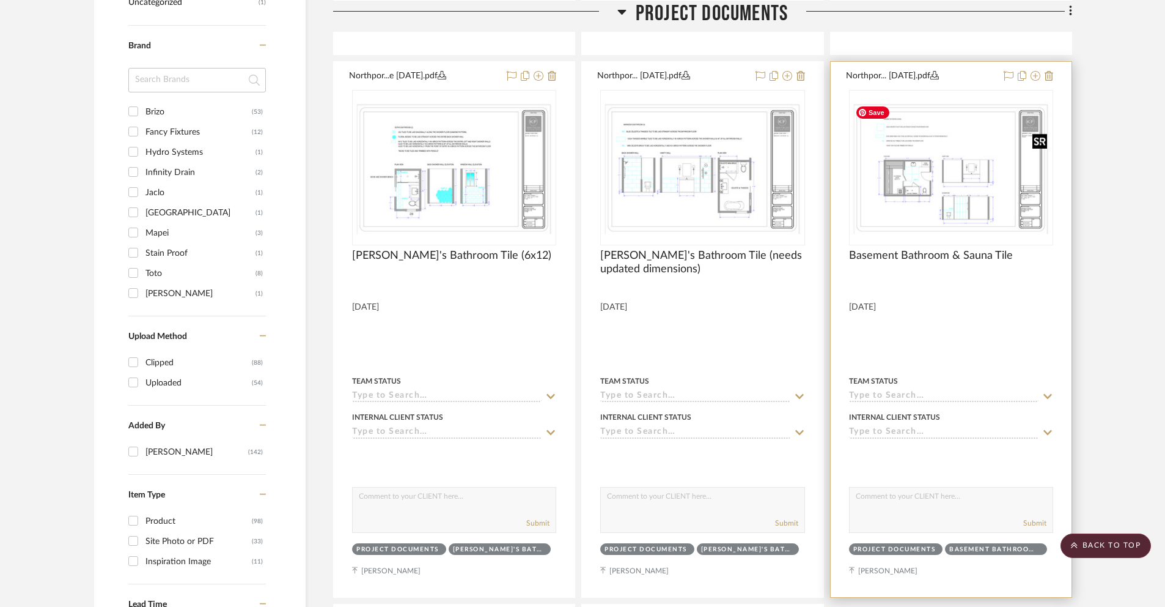
click at [0, 0] on img at bounding box center [0, 0] width 0 height 0
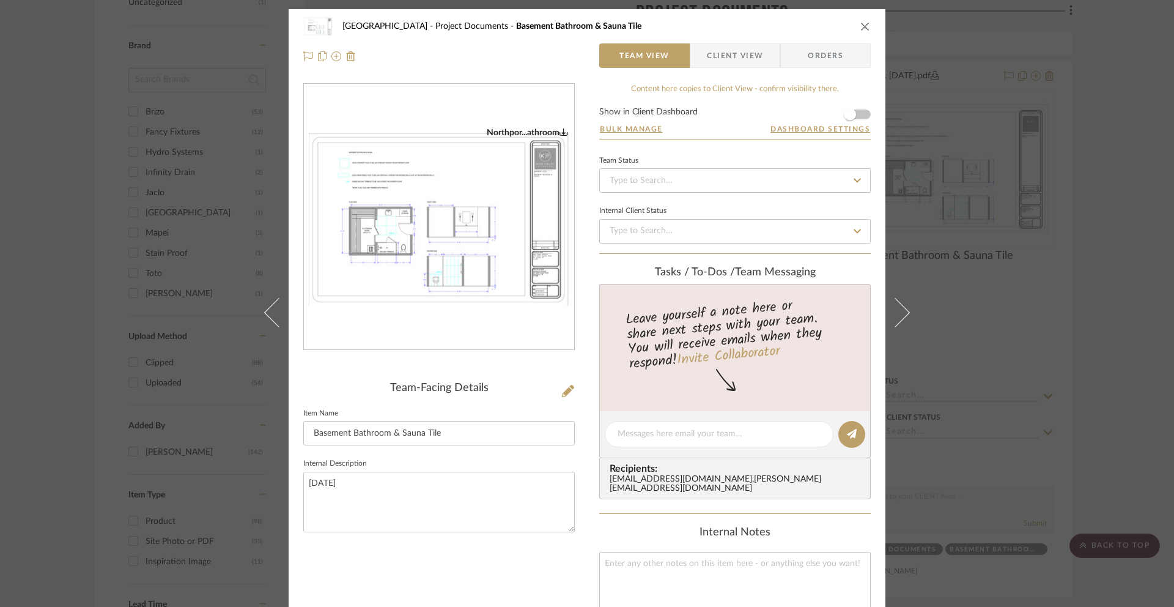
click at [460, 291] on img "0" at bounding box center [439, 217] width 270 height 180
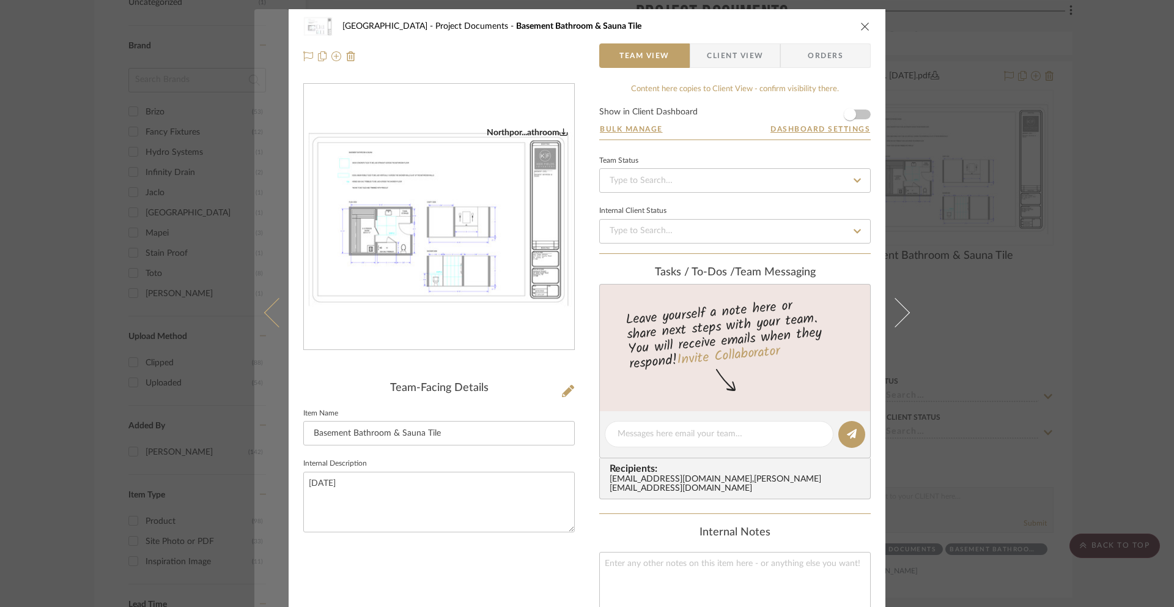
click at [268, 303] on icon at bounding box center [278, 312] width 29 height 29
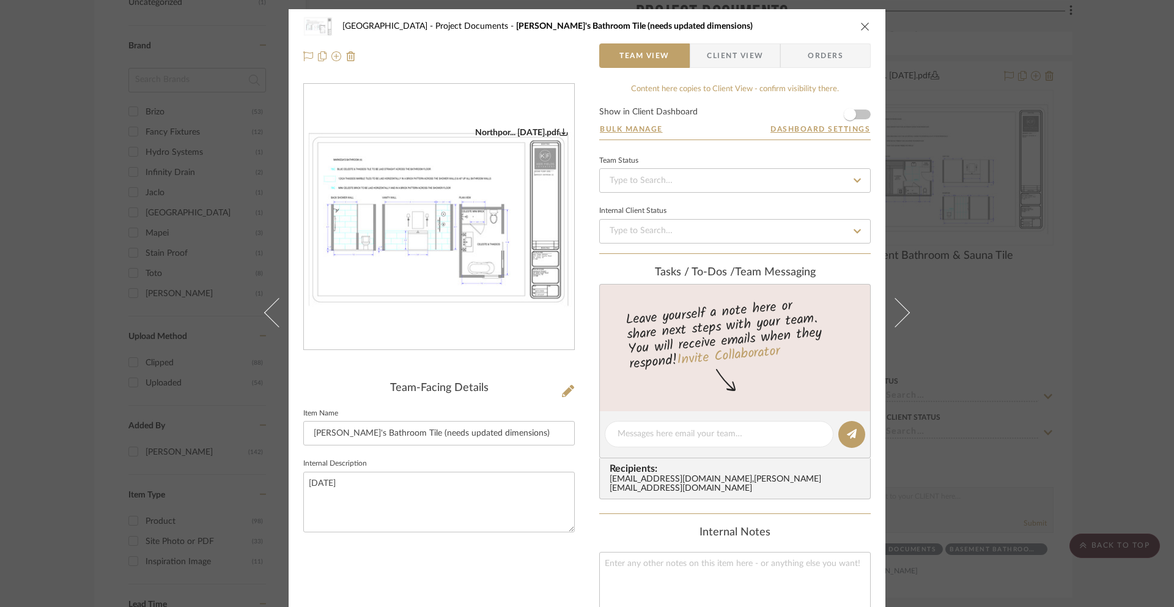
click at [863, 21] on button "close" at bounding box center [865, 26] width 11 height 11
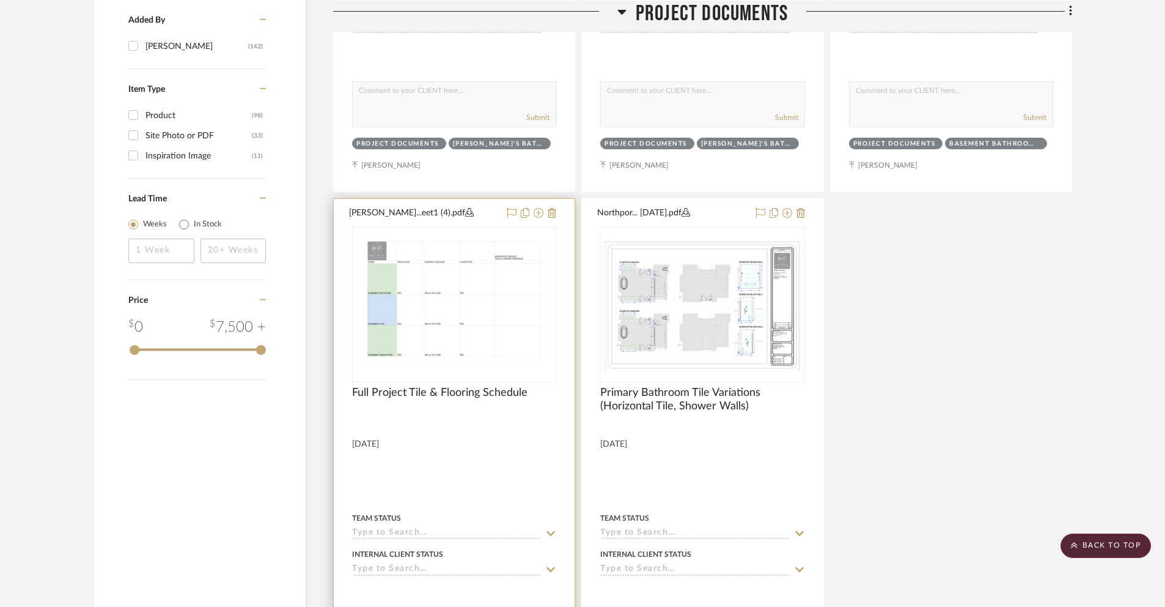
scroll to position [1230, 0]
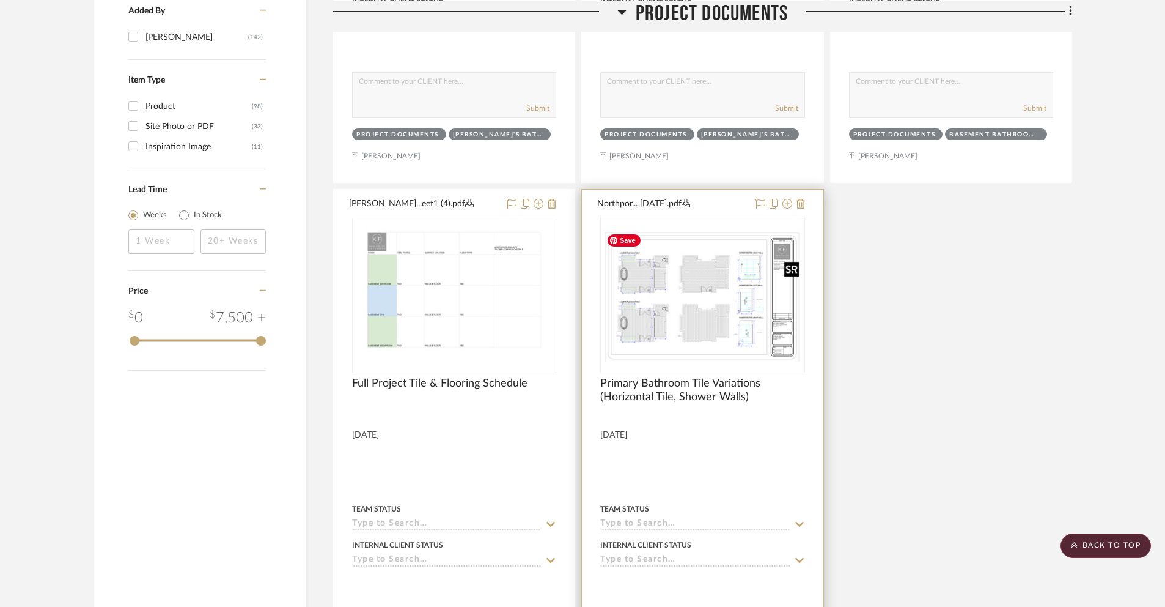
click at [616, 341] on img "0" at bounding box center [703, 295] width 202 height 135
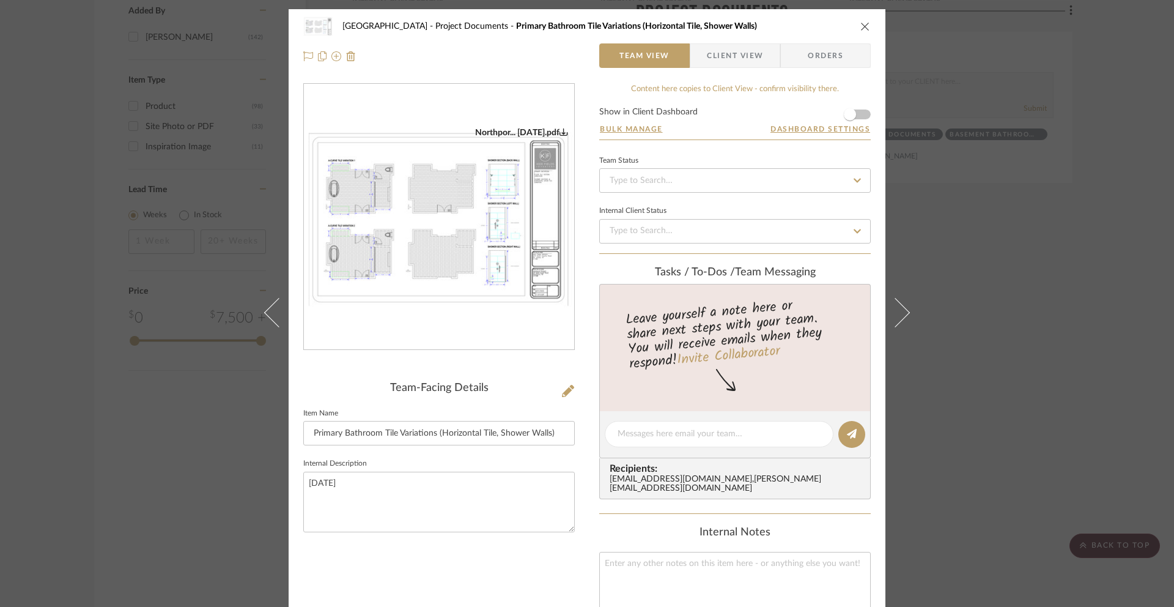
click at [865, 31] on div "Northport Project Documents Primary Bathroom Tile Variations (Horizontal Tile, …" at bounding box center [586, 26] width 567 height 24
click at [860, 25] on icon "close" at bounding box center [865, 26] width 10 height 10
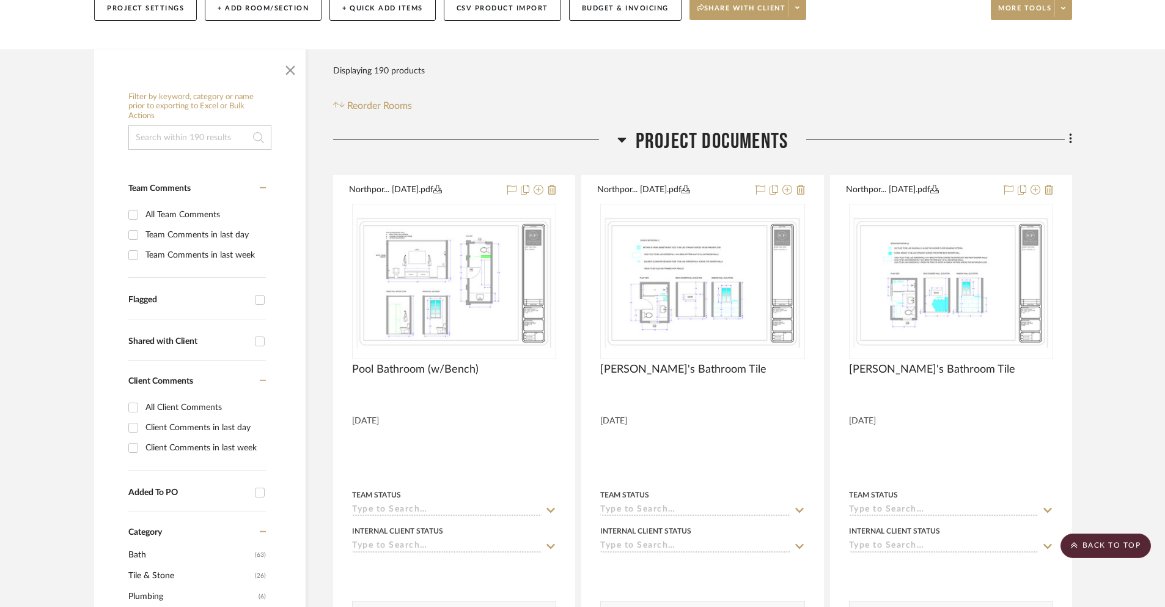
scroll to position [121, 0]
